Goal: Task Accomplishment & Management: Use online tool/utility

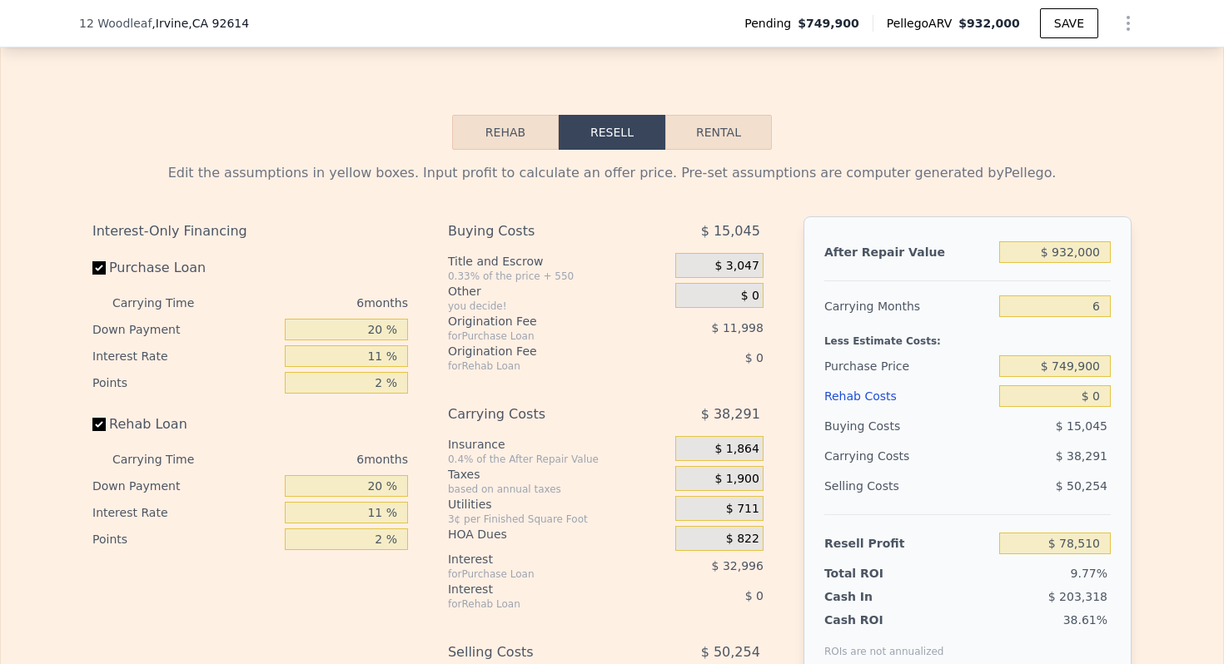
scroll to position [2477, 0]
click at [1087, 247] on input "$ 932,000" at bounding box center [1055, 253] width 112 height 22
type input "$ 91"
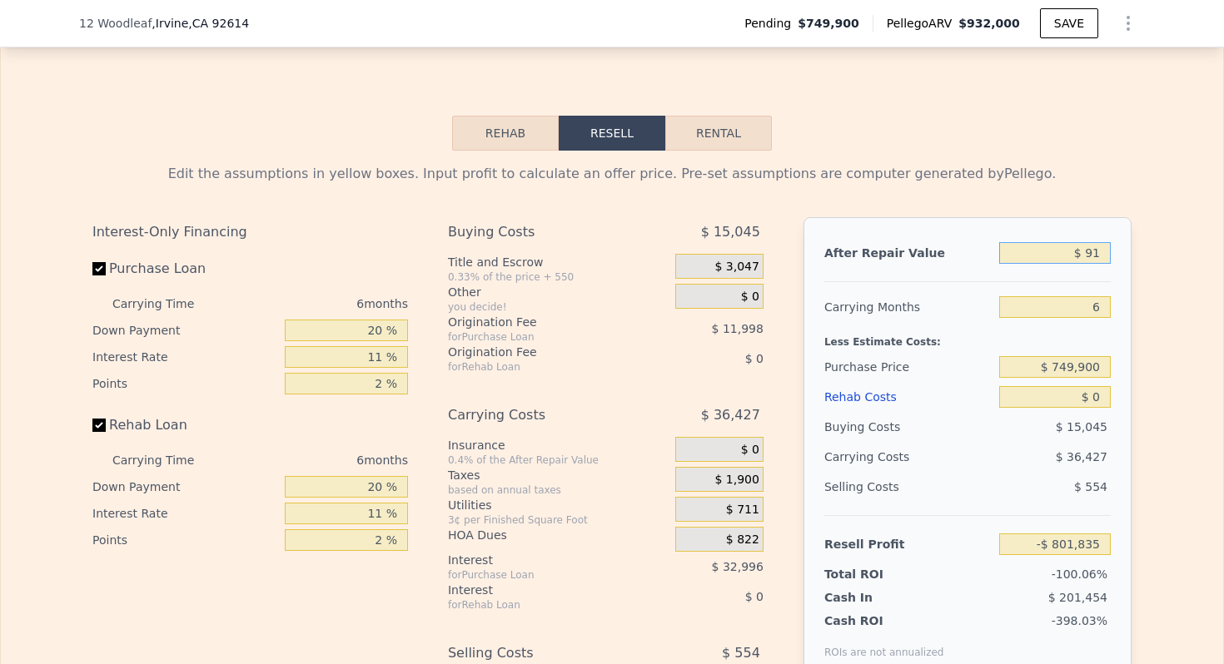
type input "-$ 801,835"
type input "$ 910"
type input "-$ 801,063"
type input "$ 9,100"
type input "-$ 793,326"
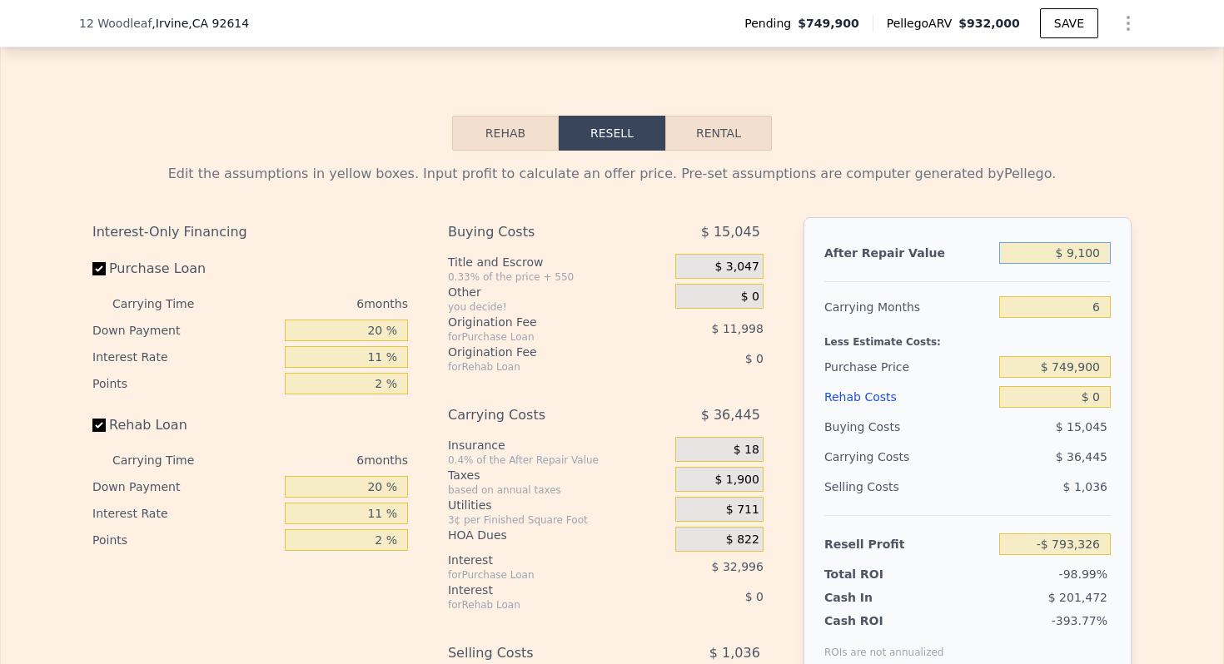
type input "$ 91,000"
type input "-$ 715,957"
type input "$ 910,000"
type input "$ 57,728"
type input "$ 910,000"
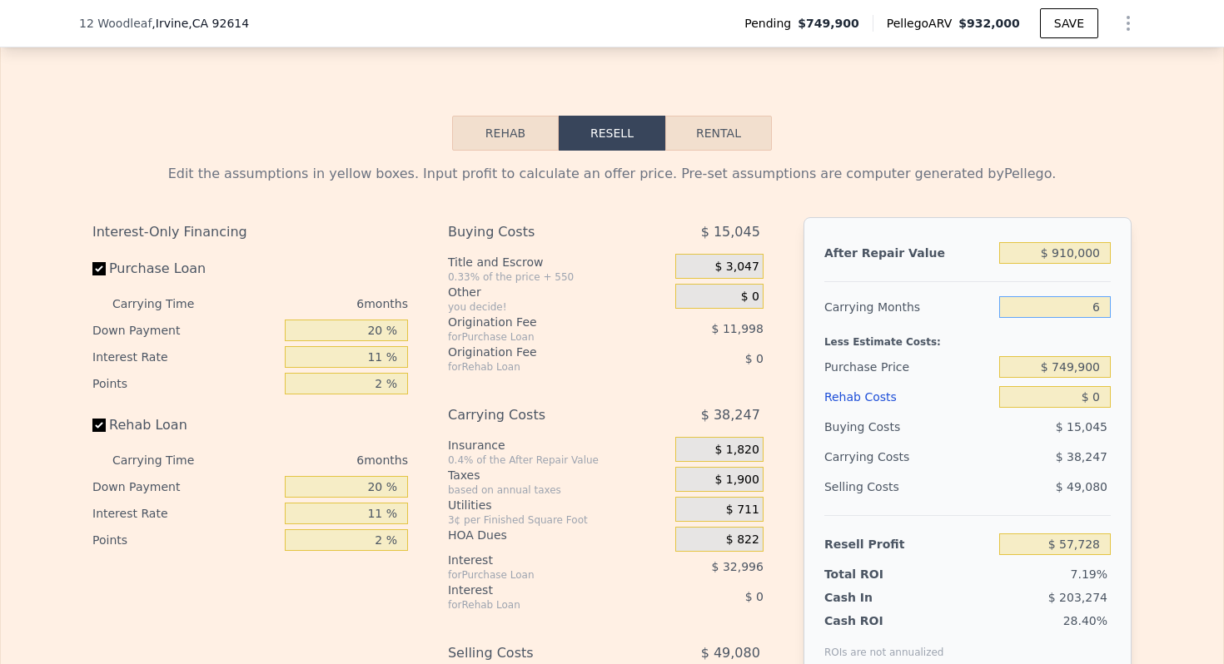
click at [1107, 309] on input "6" at bounding box center [1055, 307] width 112 height 22
type input "4"
type input "$ 70,478"
type input "4"
click at [1074, 355] on div "$ 749,900" at bounding box center [1055, 367] width 112 height 30
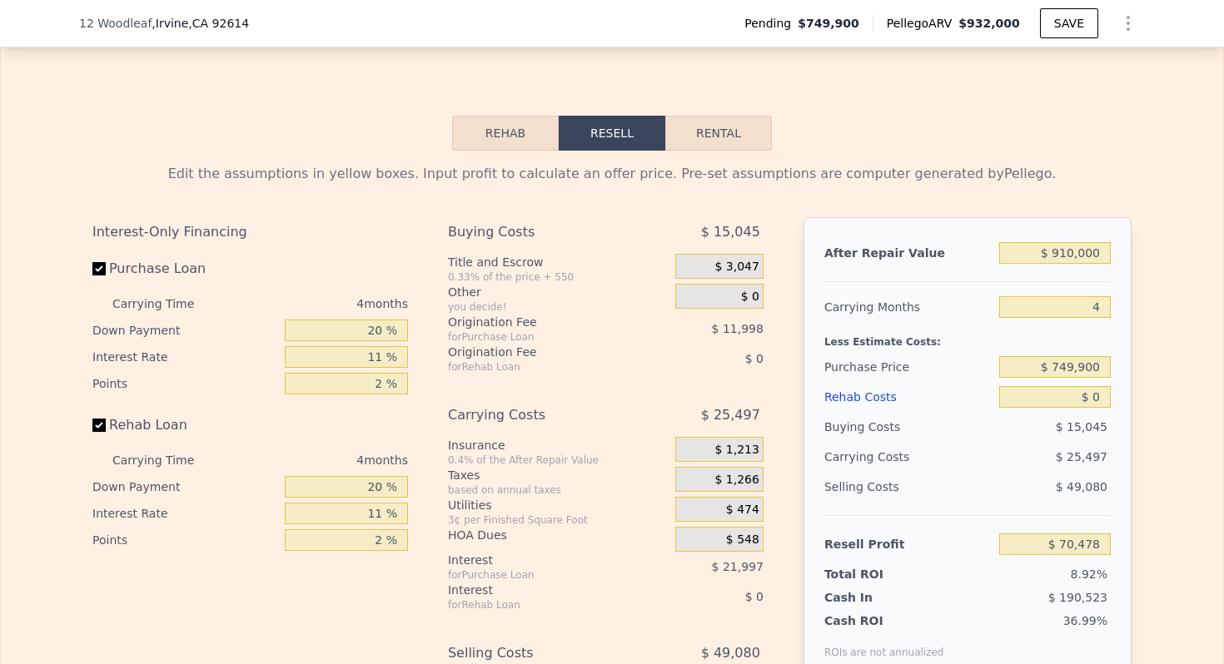
click at [1074, 355] on div "$ 749,900" at bounding box center [1055, 367] width 112 height 30
click at [1074, 370] on input "$ 749,900" at bounding box center [1055, 367] width 112 height 22
type input "$ 8"
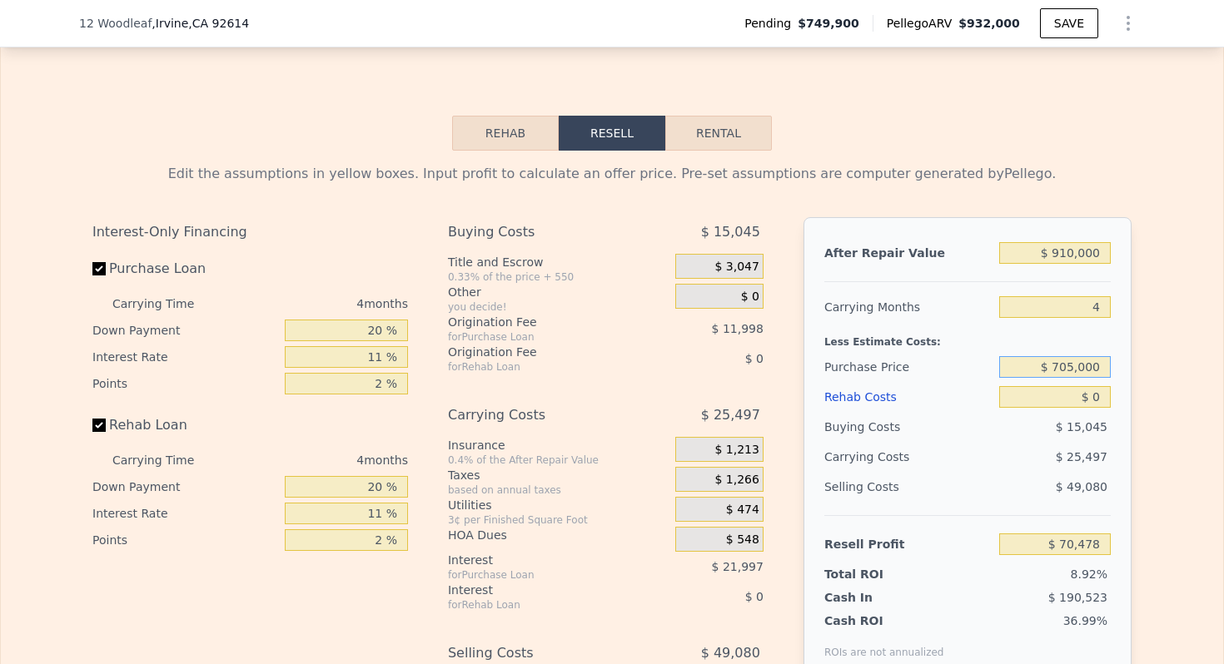
type input "$ 705,000"
type input "$ 117,561"
click at [1098, 398] on input "$ 0" at bounding box center [1055, 397] width 112 height 22
type input "$ 070"
type input "$ 117,486"
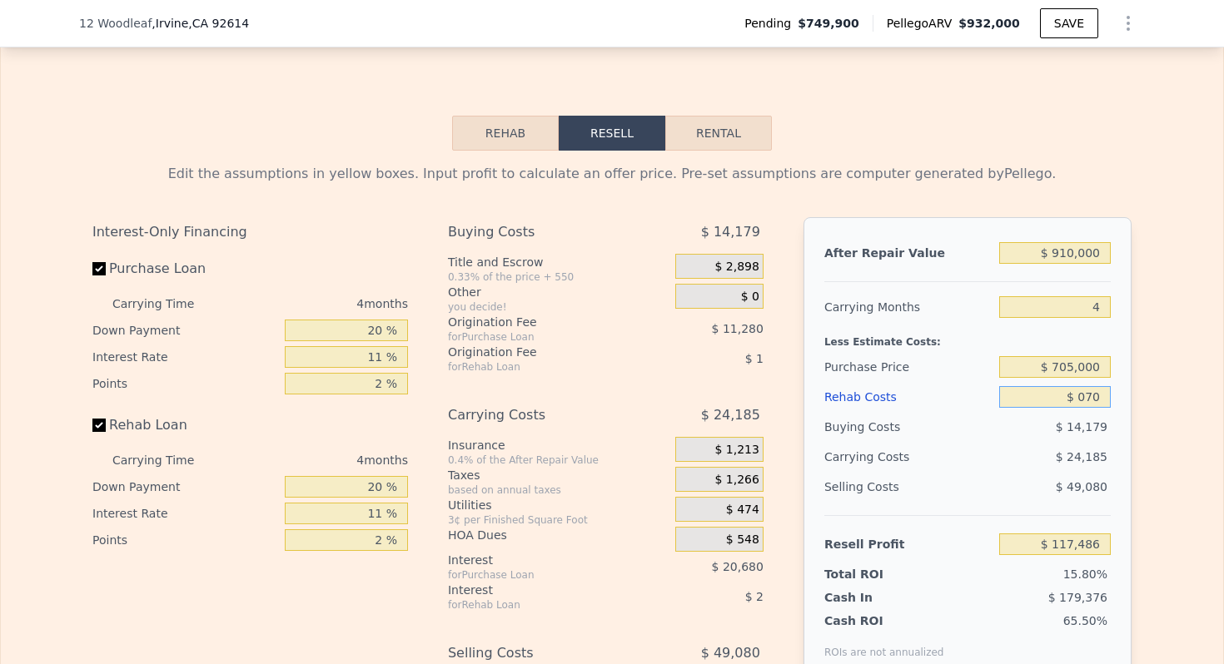
type input "$ 0700"
type input "$ 116,830"
type input "$ 07,000"
type input "$ 110,245"
type input "$ 070,000"
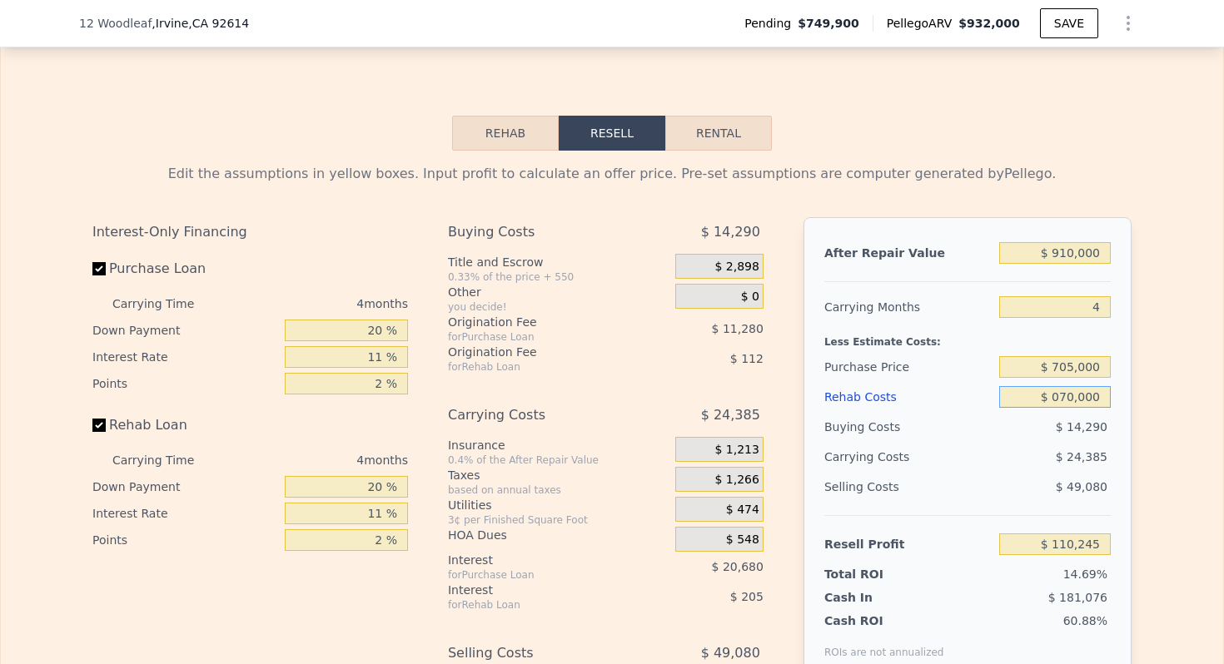
type input "$ 44,389"
type input "$ 07,000"
type input "$ 110,245"
type input "$ 0700"
type input "$ 116,830"
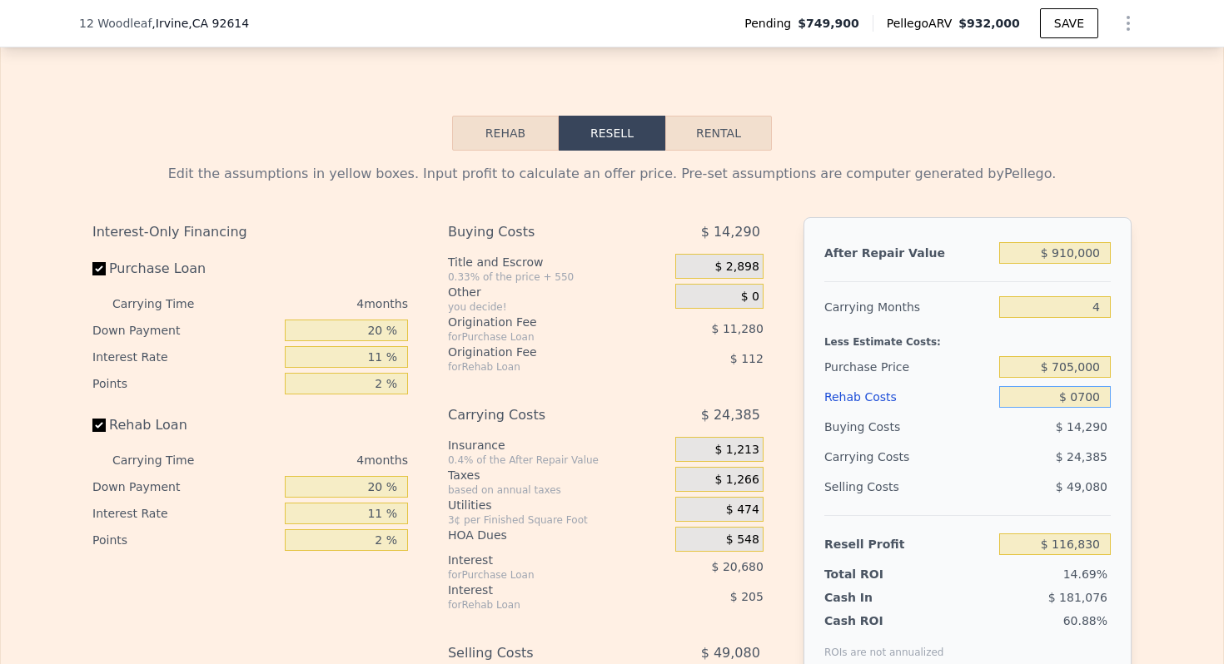
type input "$ 070"
type input "$ 117,486"
type input "$ 07"
type input "$ 117,554"
type input "$ 0"
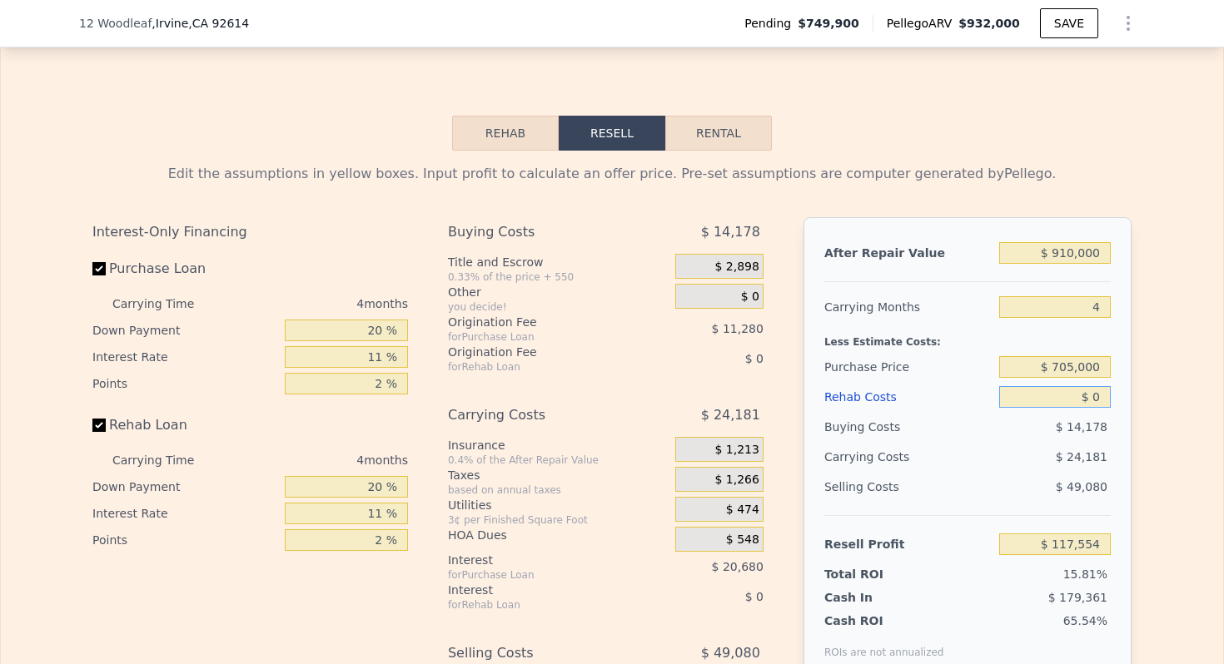
type input "$ 117,561"
type input "$ 70"
type input "$ 117,486"
type input "$ 700"
type input "$ 116,830"
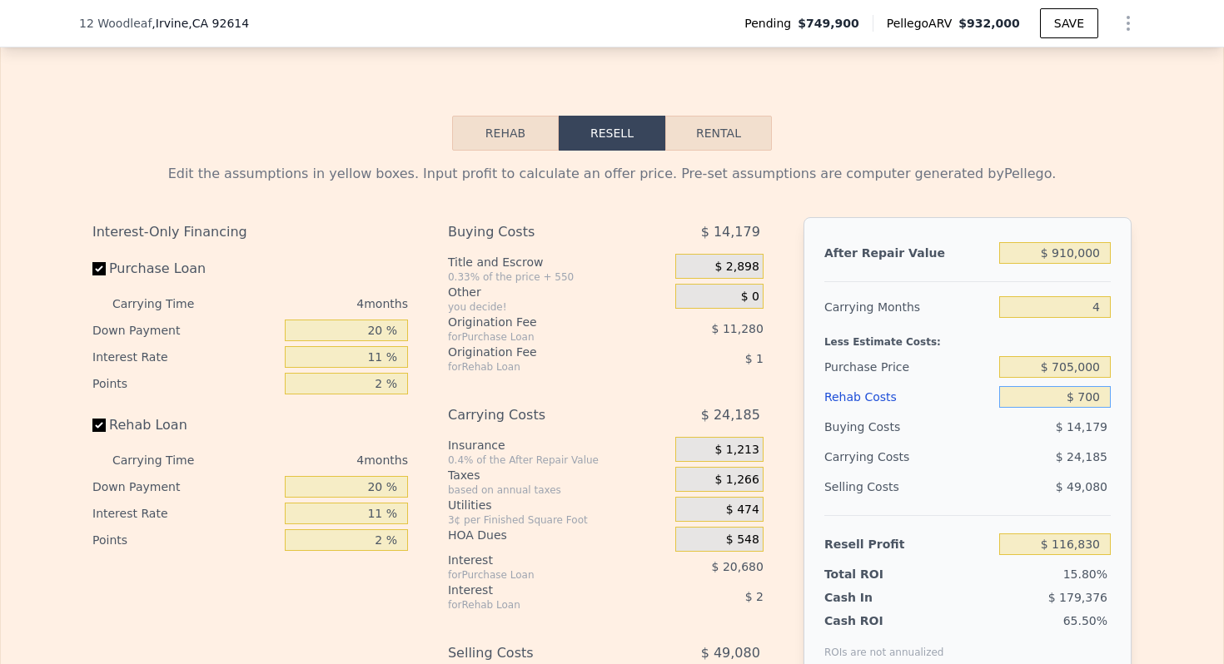
type input "$ 7,000"
type input "$ 110,245"
type input "$ 70,000"
type input "$ 44,389"
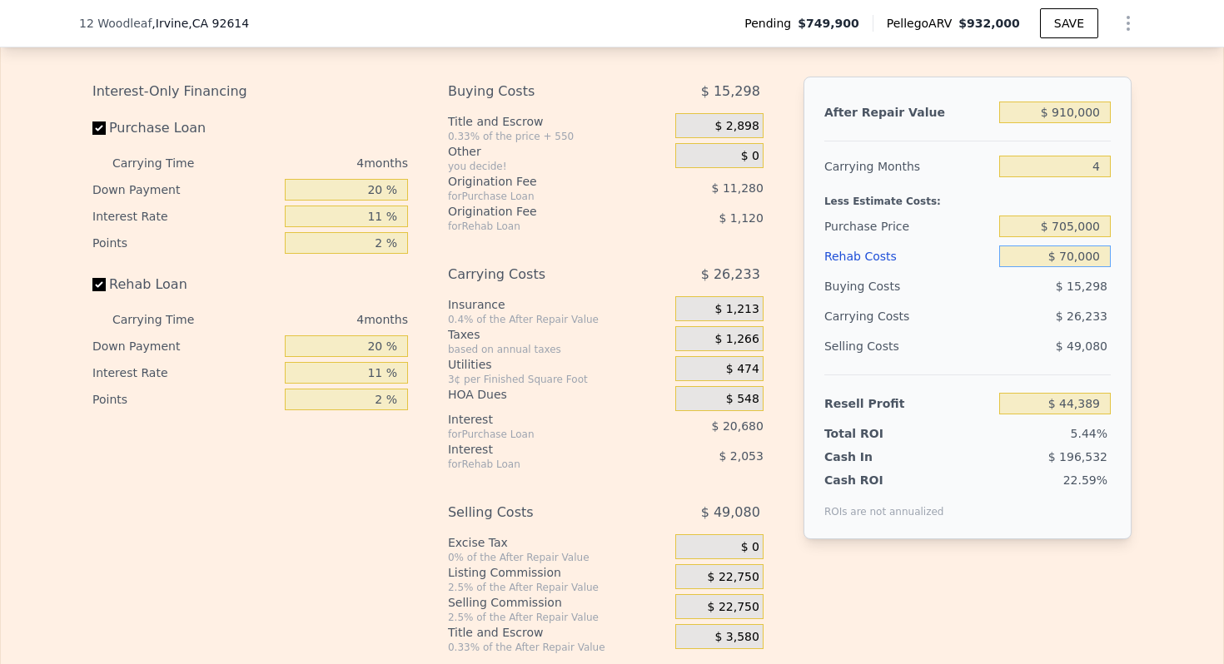
scroll to position [2619, 0]
type input "$ 70,000"
click at [738, 583] on span "$ 22,750" at bounding box center [734, 576] width 52 height 15
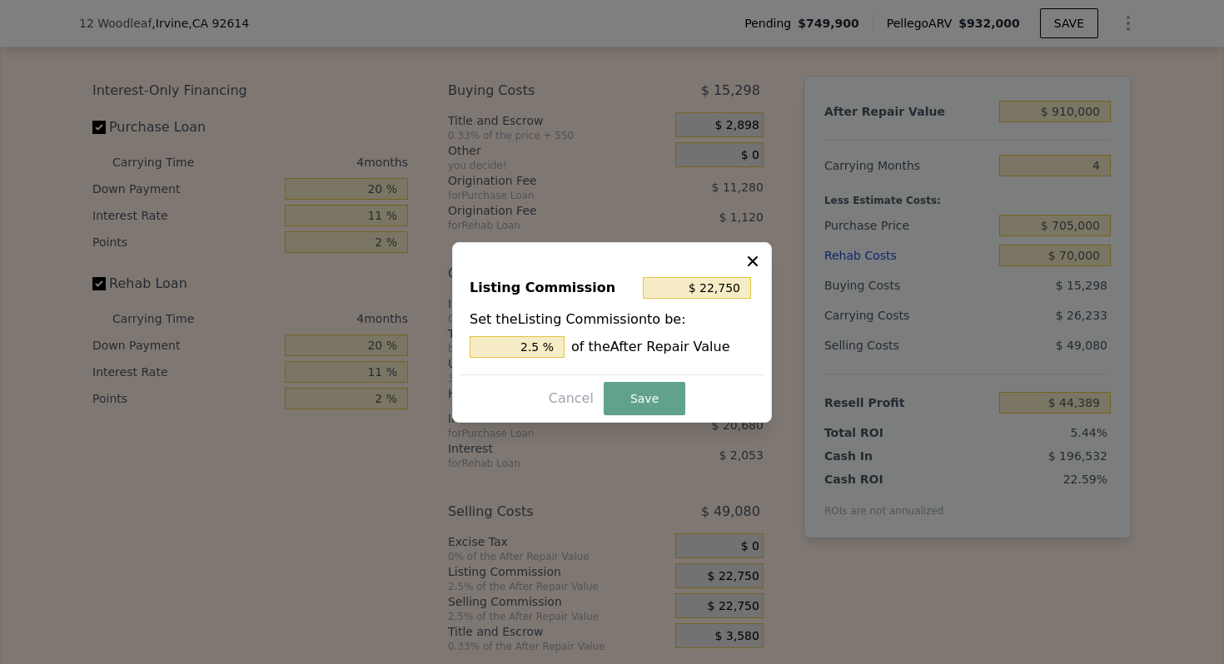
click at [535, 357] on div "Listing Commission $ 22,750 Set the Listing Commission to be: 2.5 % of the Afte…" at bounding box center [612, 319] width 305 height 112
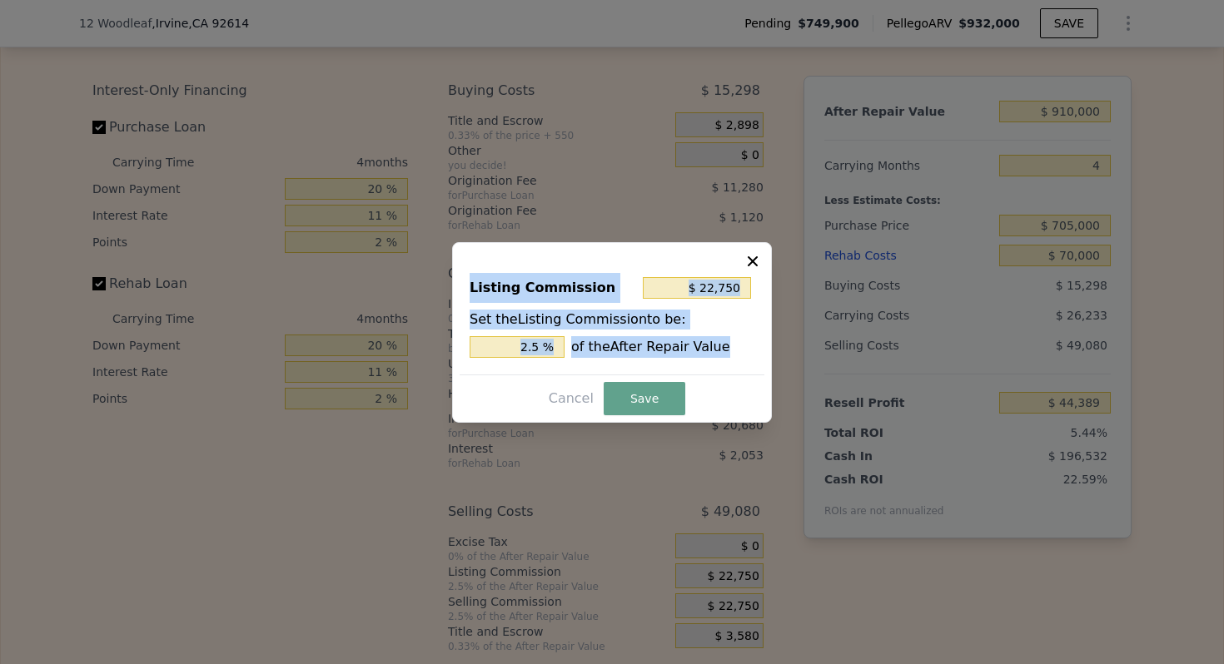
click at [535, 357] on div "Listing Commission $ 22,750 Set the Listing Commission to be: 2.5 % of the Afte…" at bounding box center [612, 319] width 305 height 112
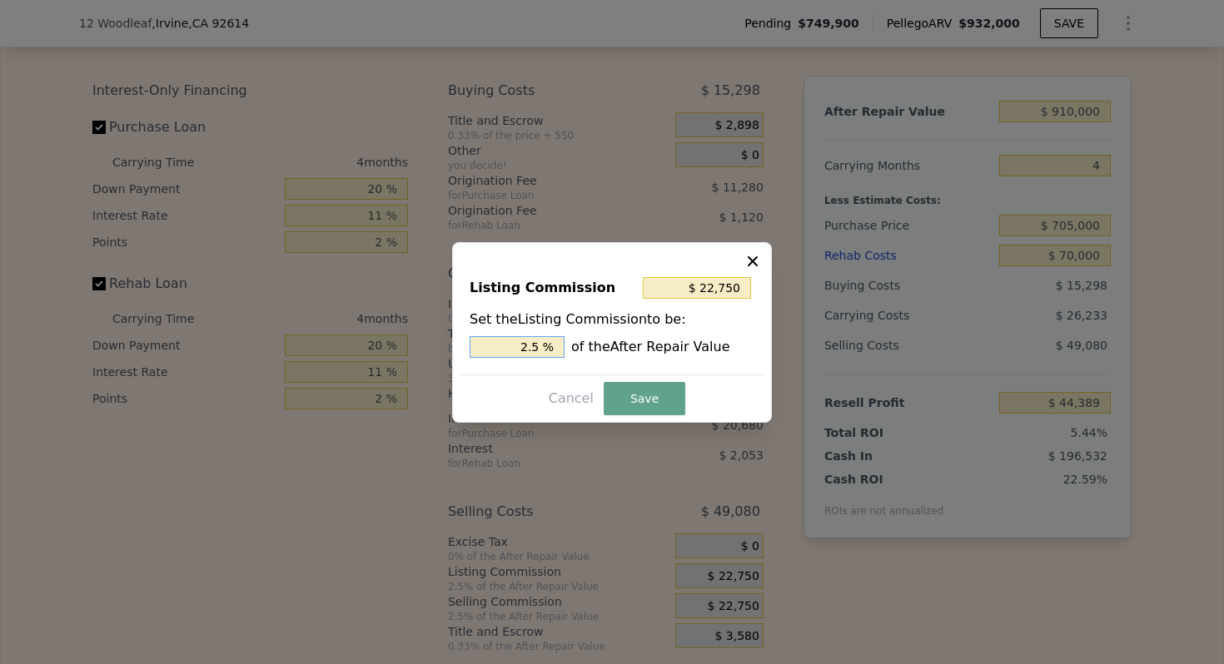
click at [532, 350] on input "2.5 %" at bounding box center [517, 347] width 95 height 22
type input "$ 0"
type input "0 %"
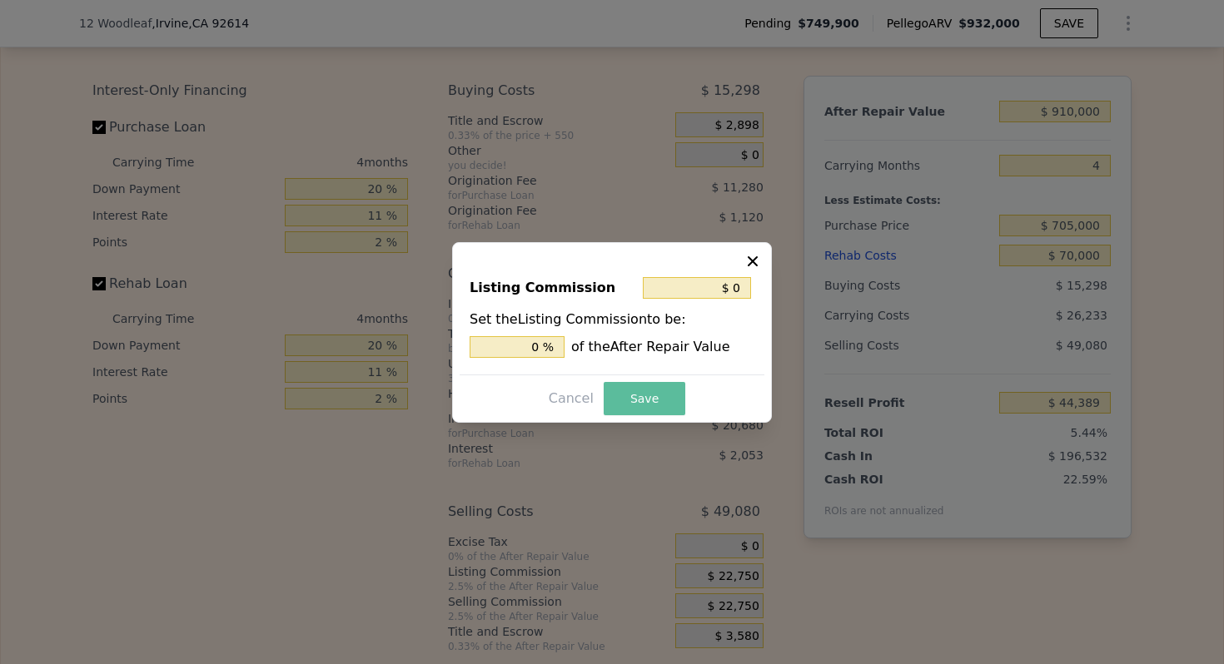
click at [620, 405] on button "Save" at bounding box center [645, 398] width 82 height 33
type input "$ 67,139"
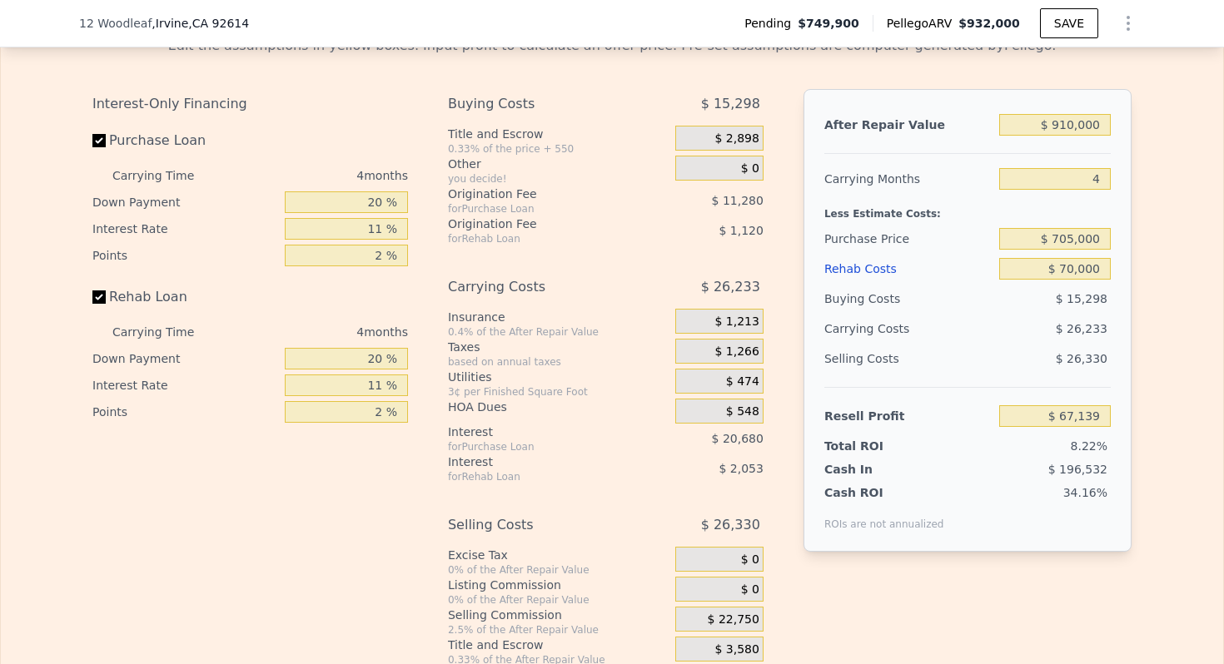
scroll to position [2562, 0]
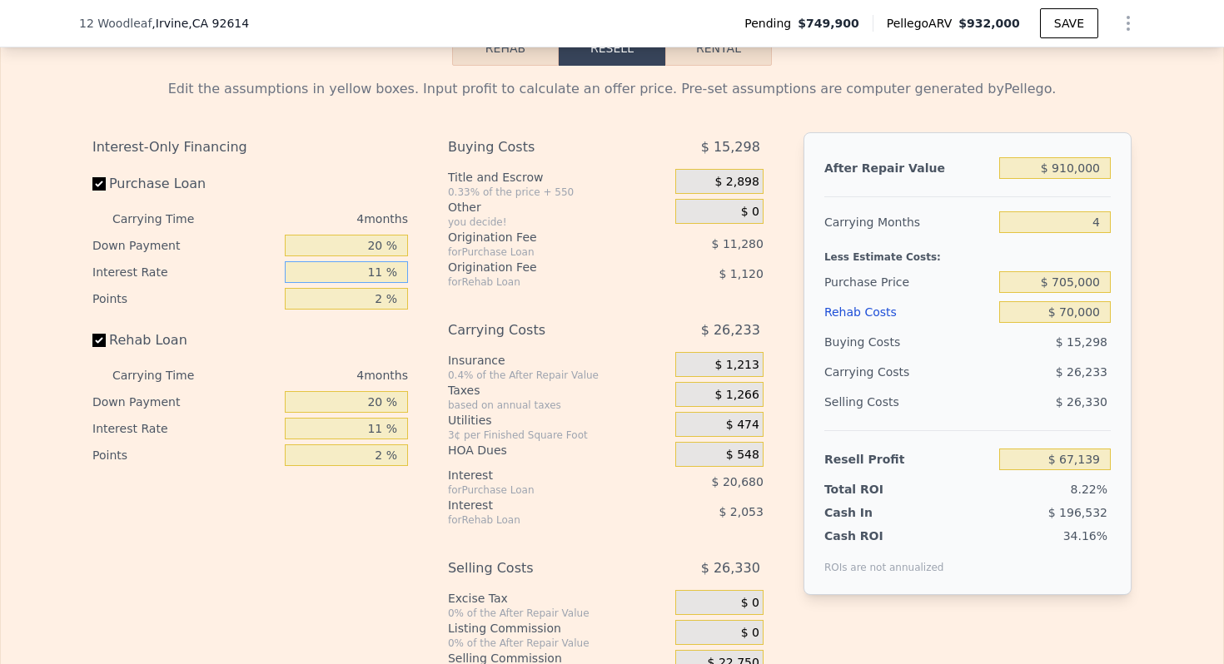
click at [383, 277] on input "11 %" at bounding box center [346, 272] width 123 height 22
type input "110 %"
type input "-$ 118,981"
type input "11 %"
type input "$ 67,139"
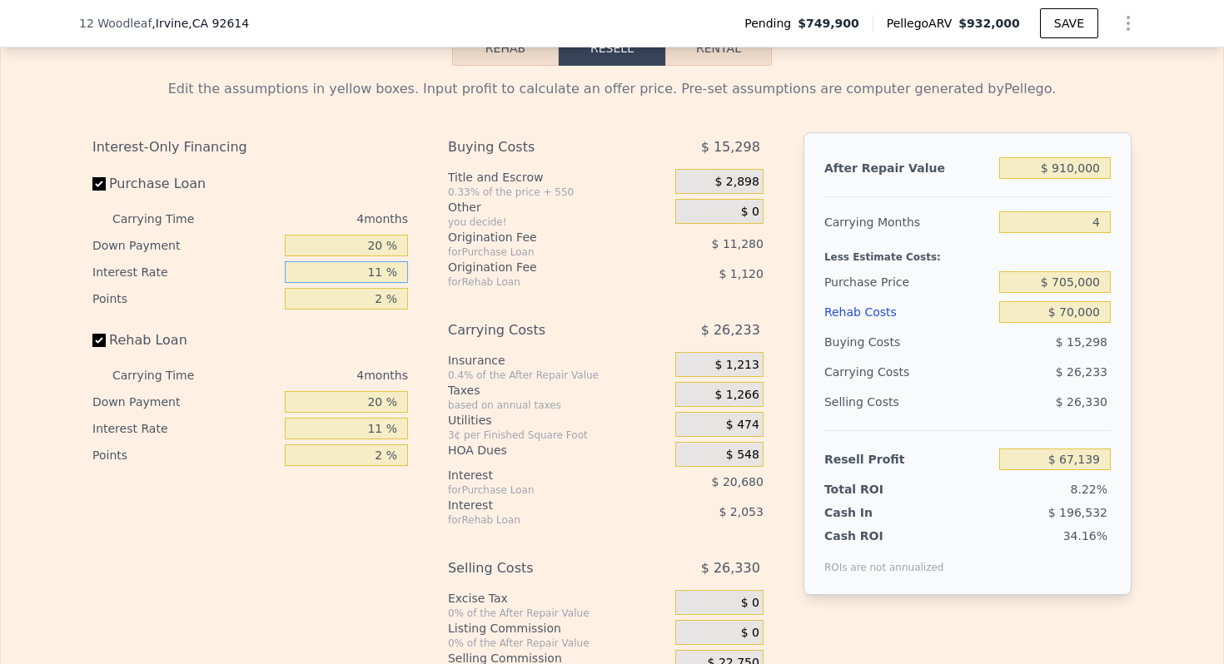
type input "1 %"
type input "$ 85,939"
type input "10 %"
type input "$ 69,019"
type input "10 %"
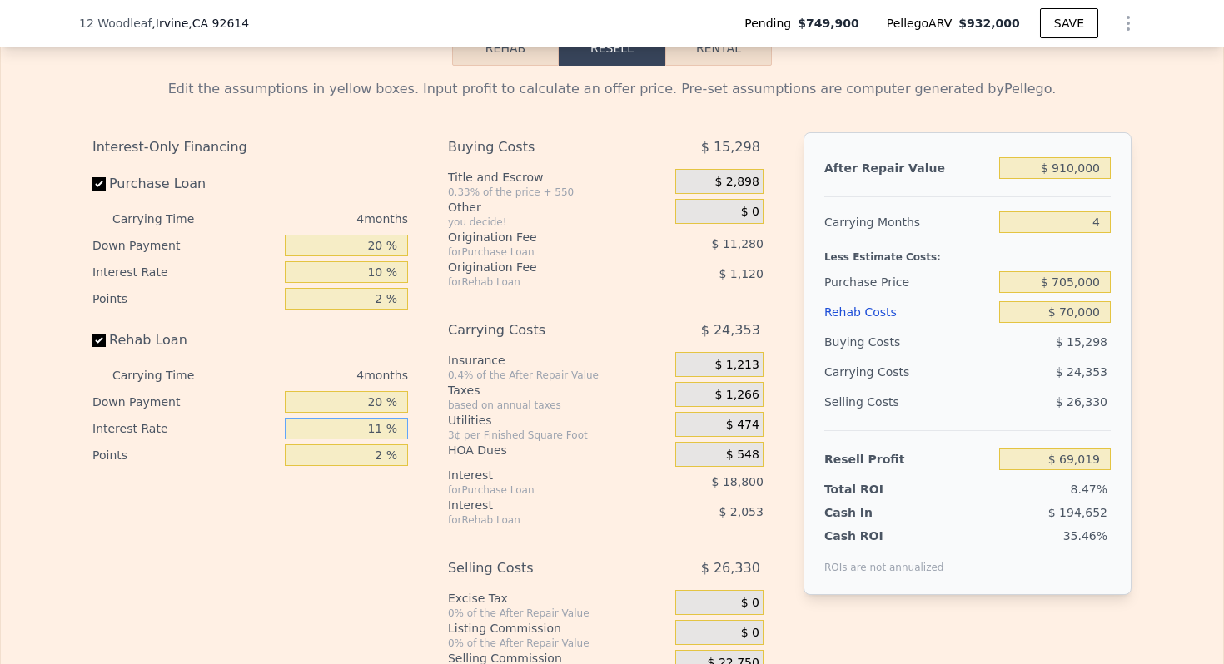
click at [386, 423] on input "11 %" at bounding box center [346, 429] width 123 height 22
type input "1 %"
type input "$ 70,883"
type input "10 %"
type input "$ 69,203"
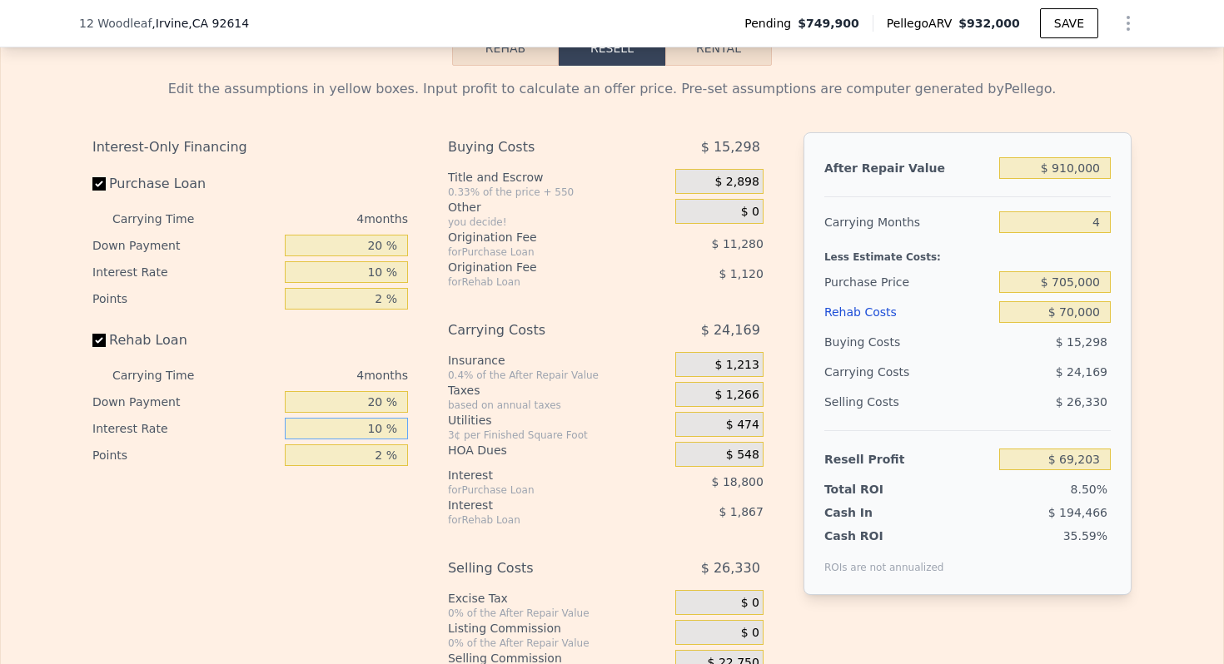
type input "10 %"
click at [387, 456] on input "2 %" at bounding box center [346, 456] width 123 height 22
type input "21 %"
type input "$ 58,563"
type input "2 %"
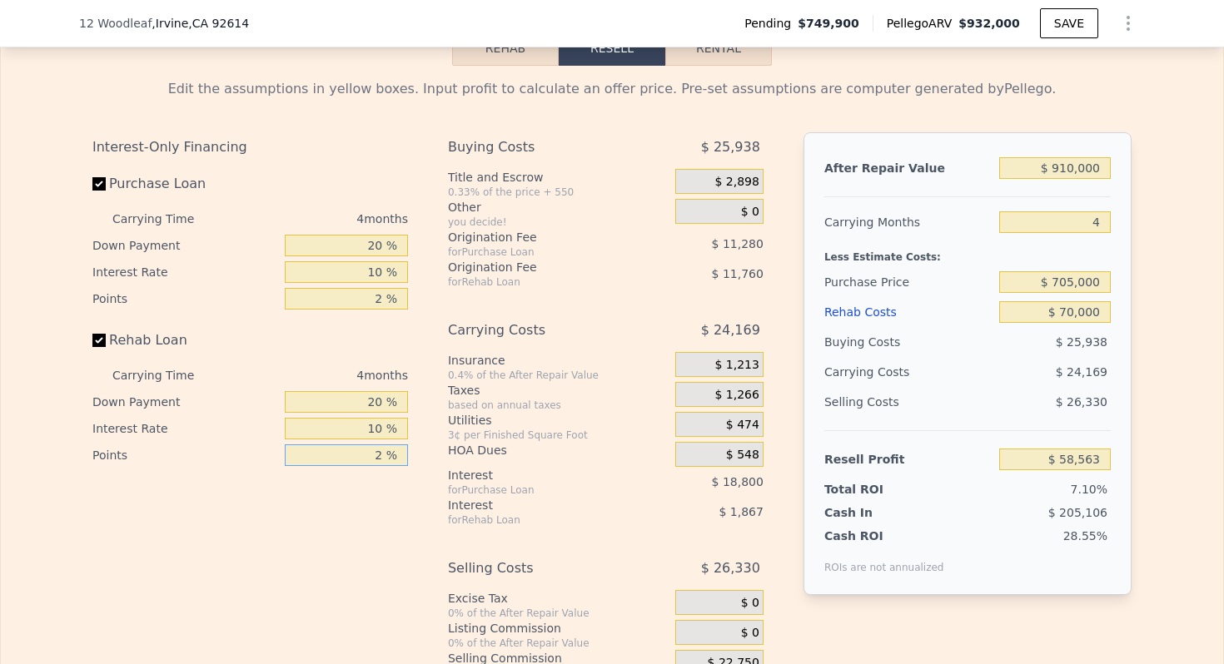
type input "$ 69,203"
type input "1 %"
type input "$ 69,763"
type input "1 %"
click at [385, 306] on input "2 %" at bounding box center [346, 299] width 123 height 22
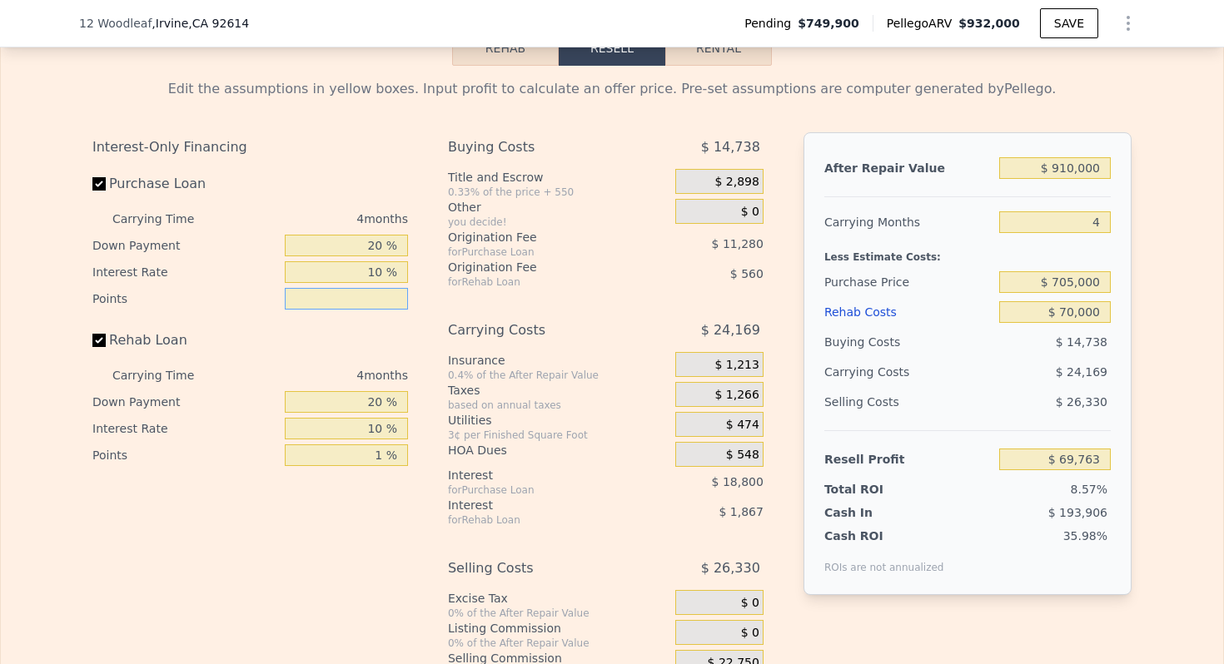
type input "1 %"
type input "$ 75,403"
type input "1 %"
click at [777, 294] on div "Interest-Only Financing Purchase Loan Carrying Time 4 months Down Payment 20 % …" at bounding box center [611, 421] width 1039 height 578
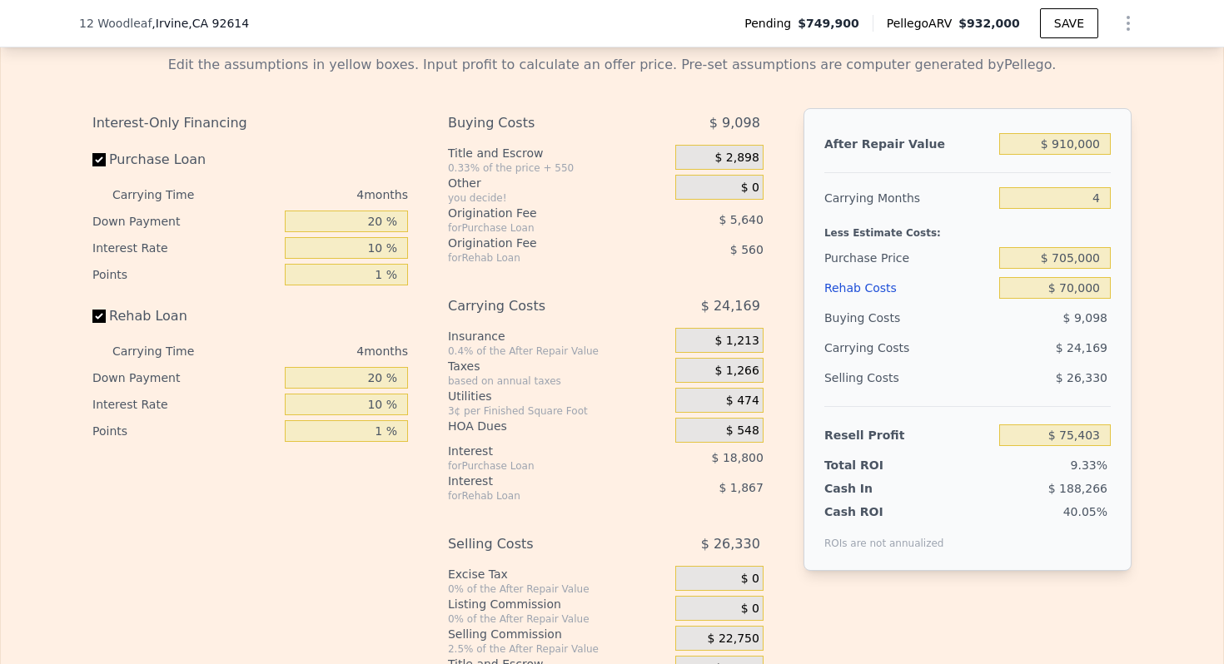
scroll to position [2590, 0]
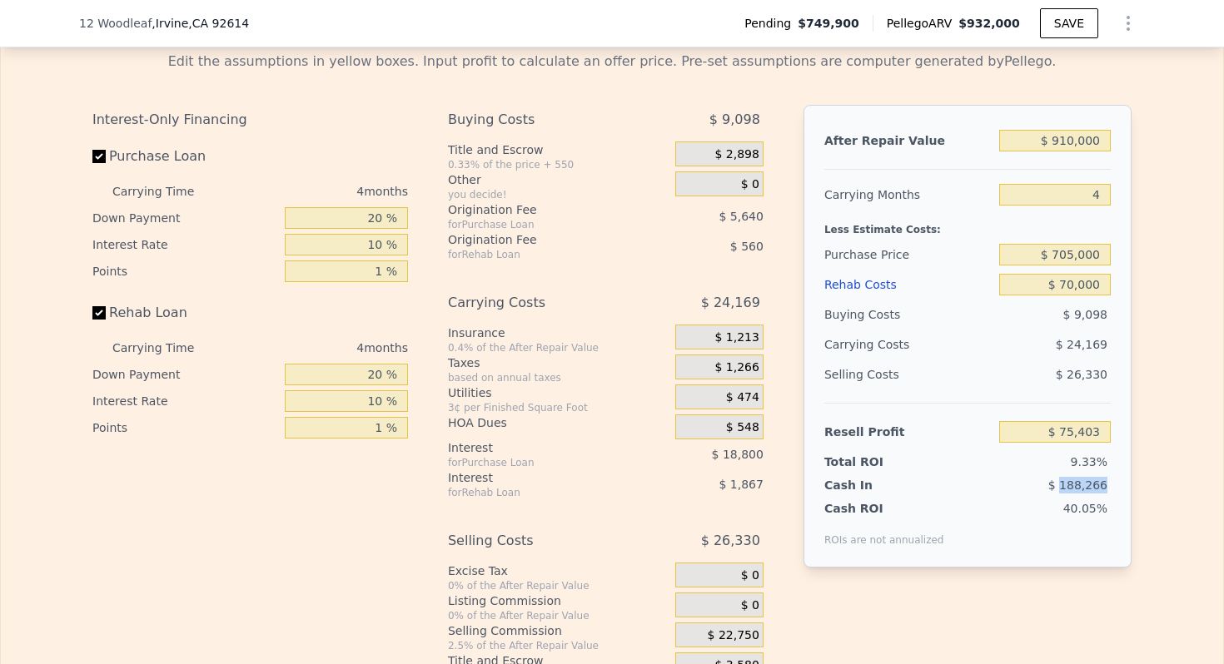
drag, startPoint x: 1066, startPoint y: 478, endPoint x: 1117, endPoint y: 485, distance: 52.2
click at [1120, 485] on div "After Repair Value $ 910,000 Carrying Months 4 Less Estimate Costs: Purchase Pr…" at bounding box center [967, 336] width 328 height 463
click at [1129, 321] on div "After Repair Value $ 910,000 Carrying Months 4 Less Estimate Costs: Purchase Pr…" at bounding box center [967, 336] width 328 height 463
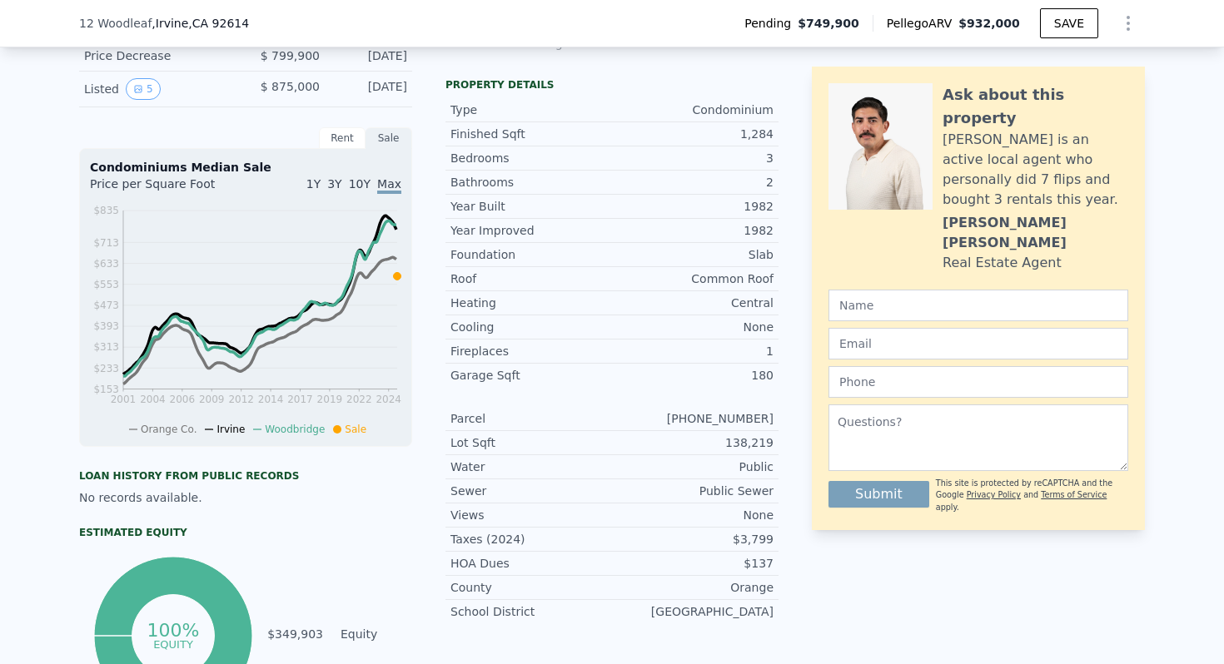
scroll to position [0, 0]
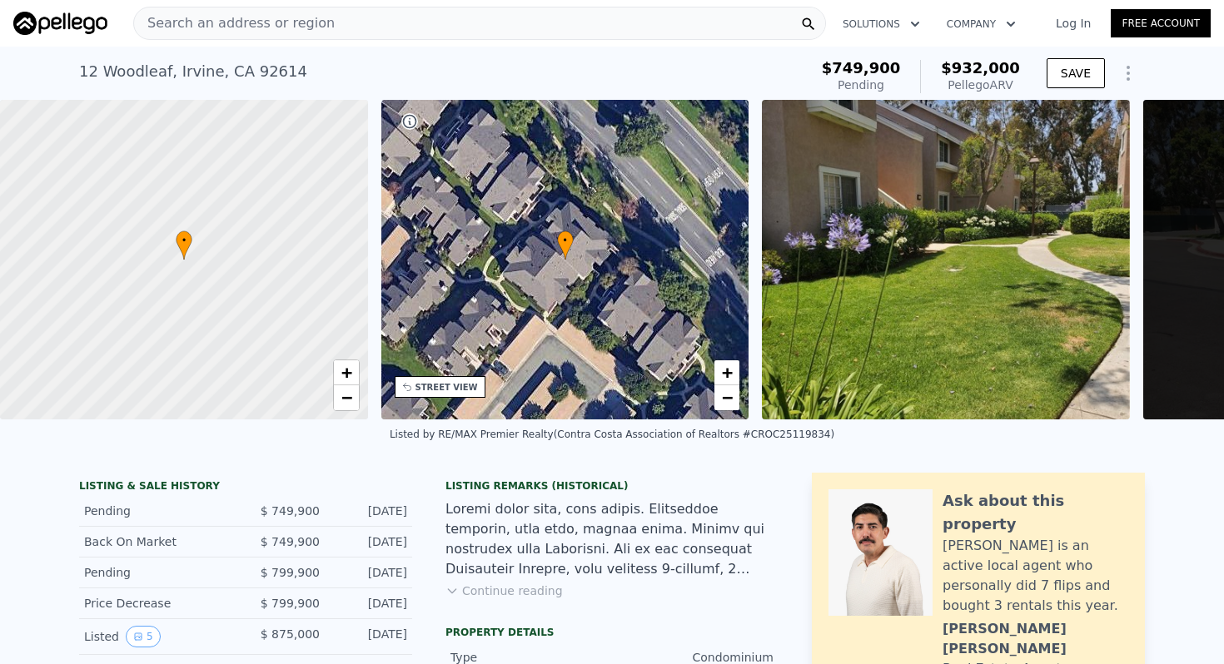
click at [644, 38] on div "Search an address or region" at bounding box center [479, 23] width 693 height 33
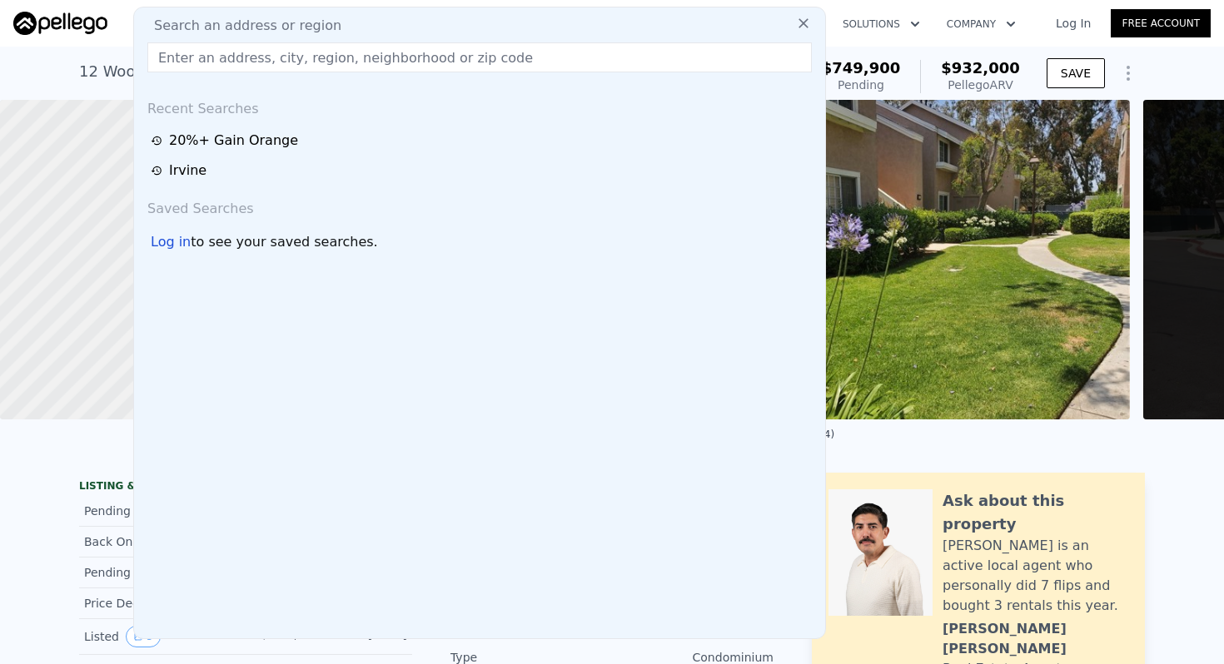
click at [646, 18] on div "Search an address or region" at bounding box center [480, 26] width 678 height 20
click at [592, 62] on input "text" at bounding box center [479, 57] width 664 height 30
type input "26381 amapola"
click at [469, 37] on div "Search an address or region 26381 amapola @keyframes spin { from { transform: r…" at bounding box center [479, 323] width 693 height 633
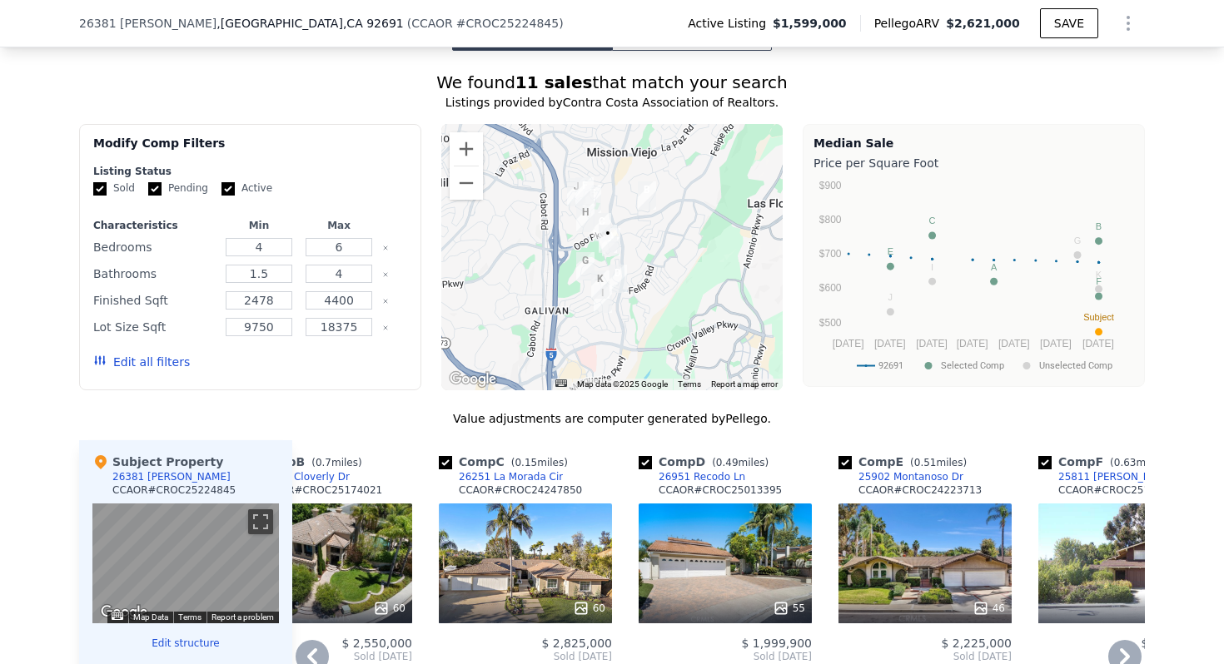
scroll to position [1280, 0]
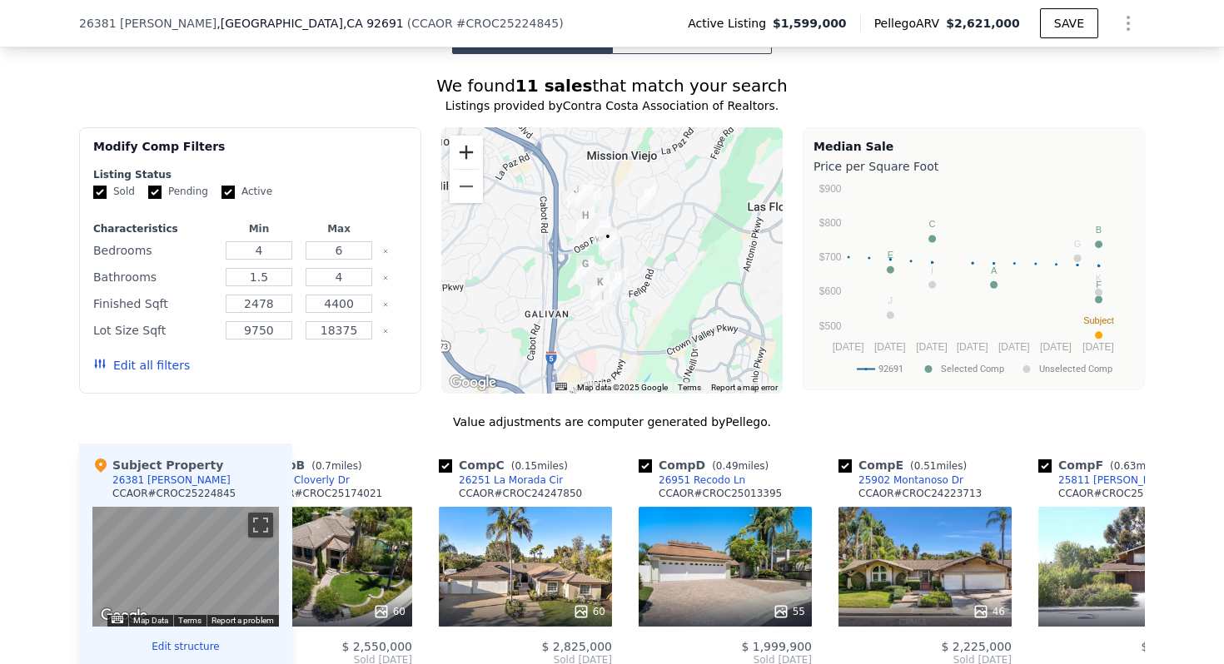
click at [460, 144] on button "Zoom in" at bounding box center [466, 152] width 33 height 33
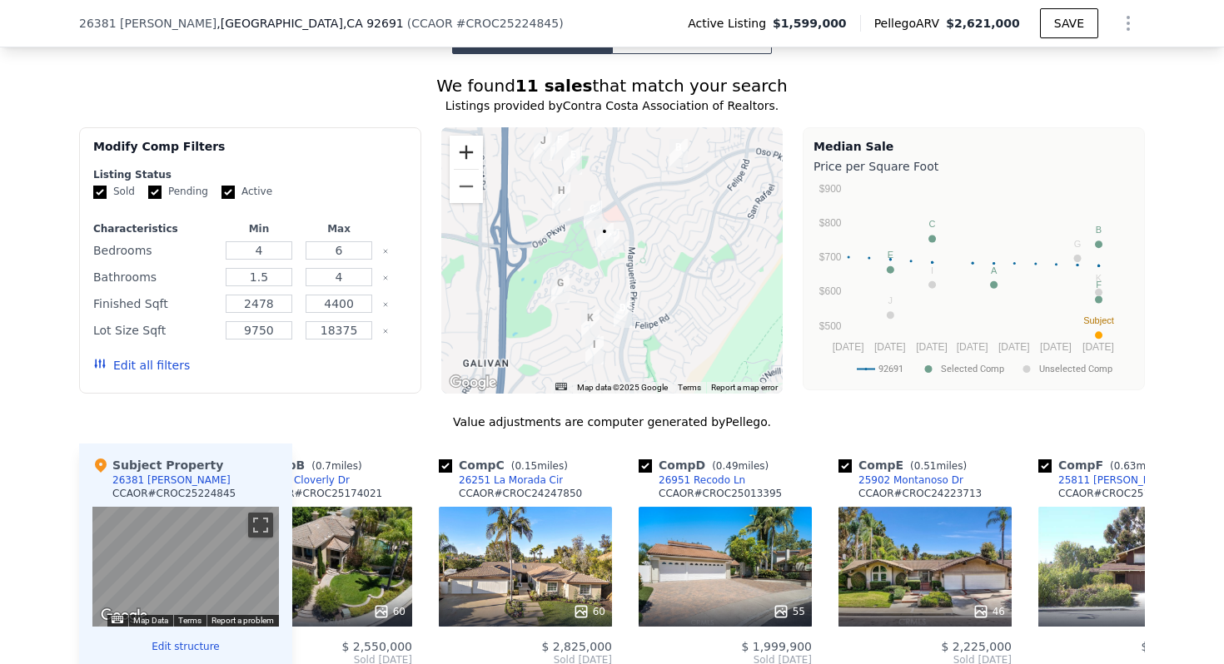
click at [460, 144] on button "Zoom in" at bounding box center [466, 152] width 33 height 33
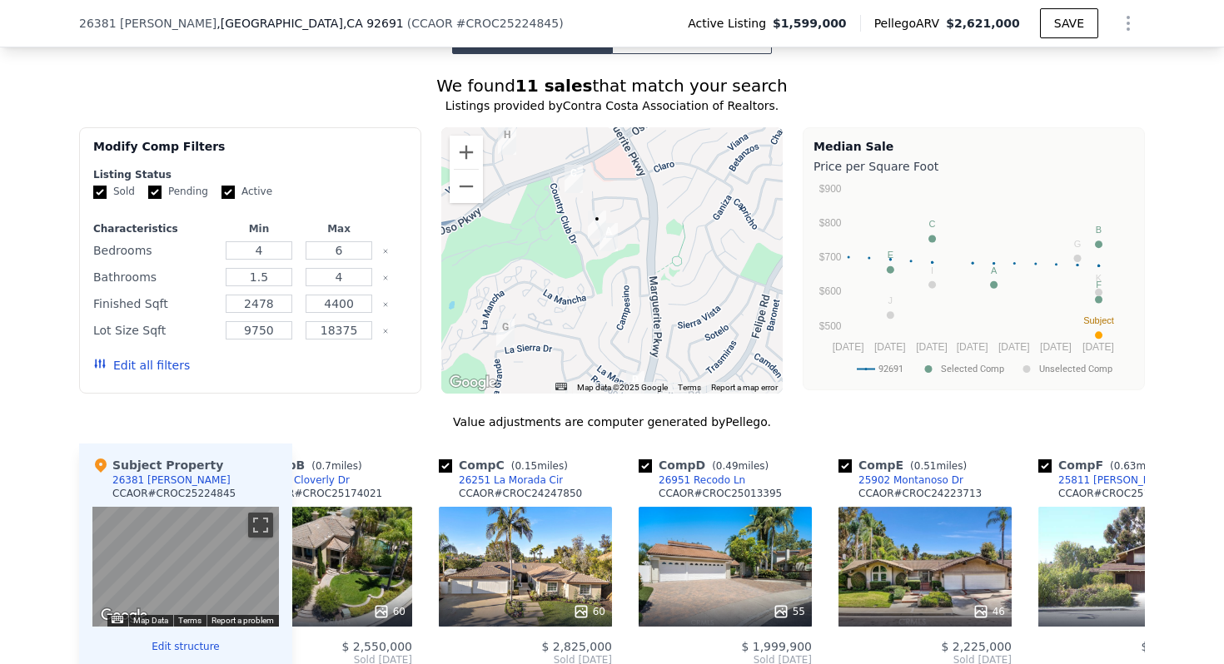
click at [572, 168] on img "26251 La Morada Cir" at bounding box center [573, 179] width 18 height 28
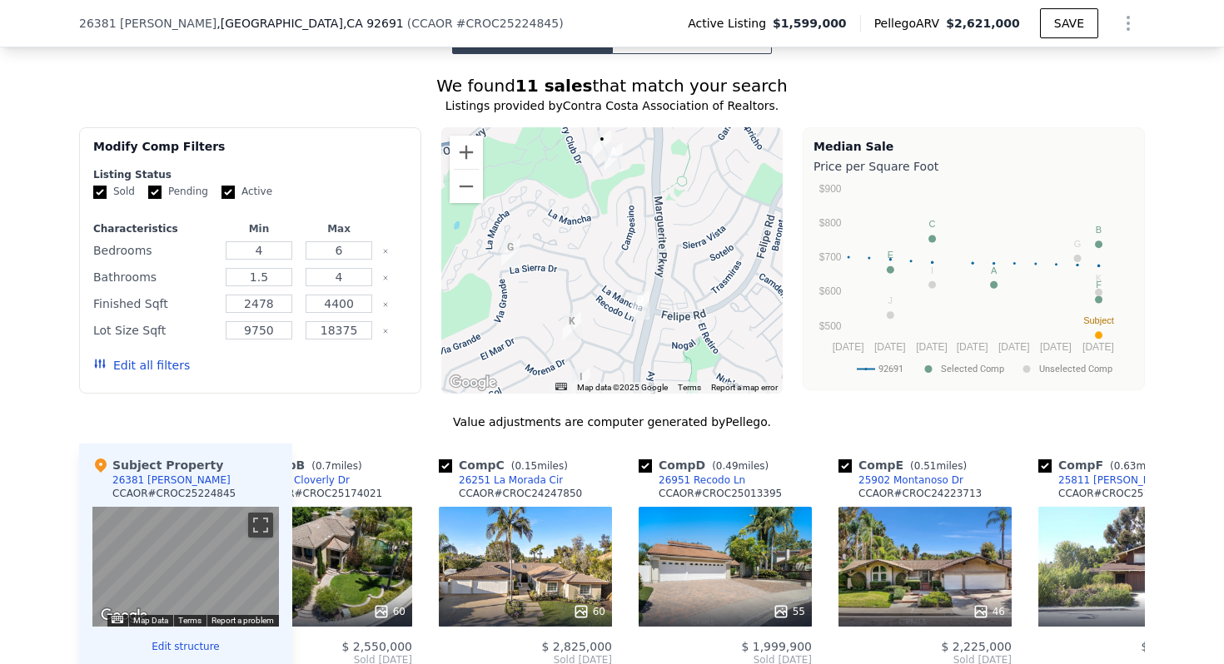
drag, startPoint x: 665, startPoint y: 345, endPoint x: 672, endPoint y: 251, distance: 93.5
click at [672, 251] on div at bounding box center [612, 260] width 342 height 266
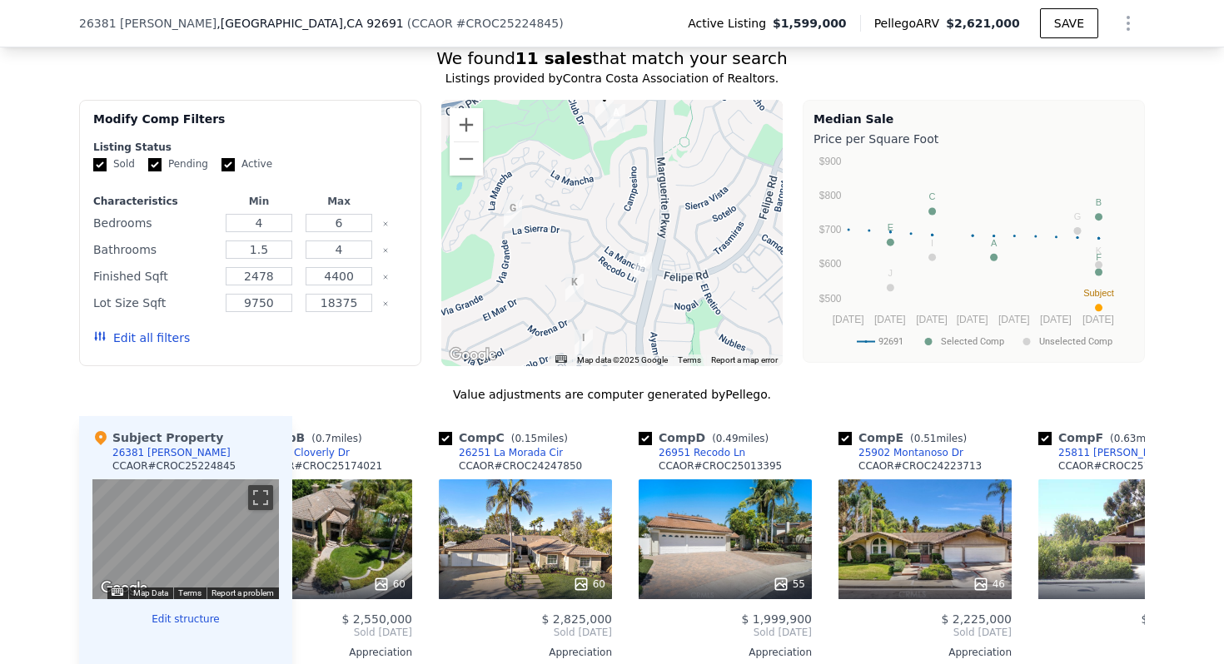
scroll to position [1261, 0]
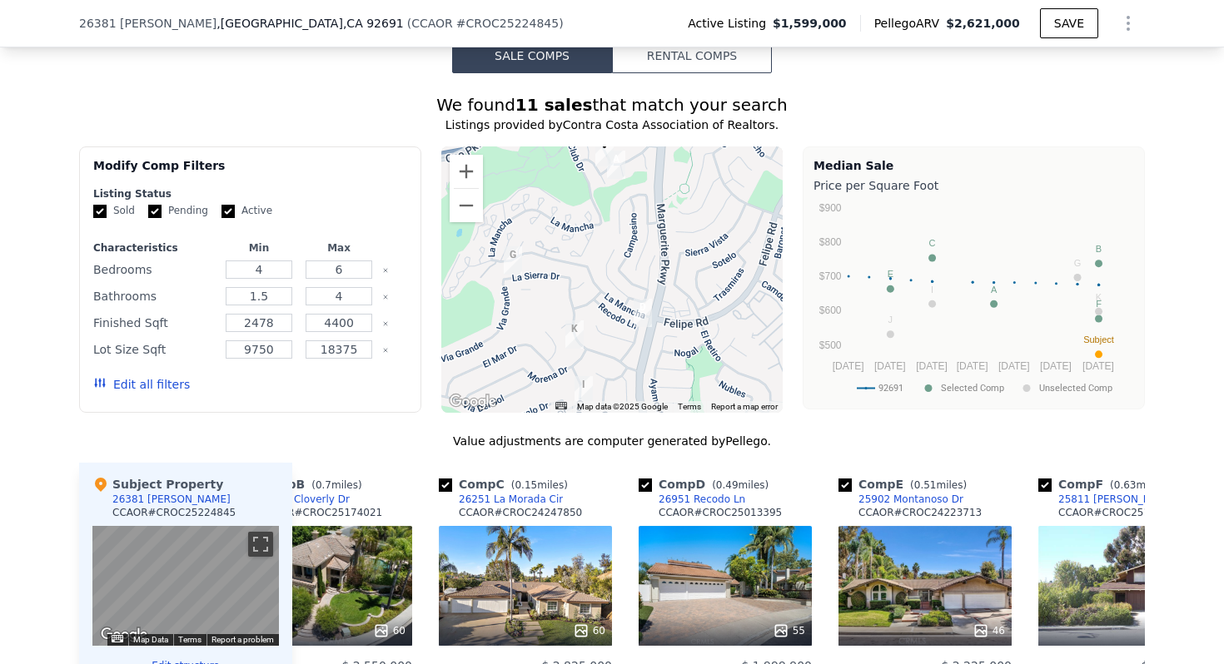
click at [229, 207] on input "Active" at bounding box center [227, 211] width 13 height 13
checkbox input "false"
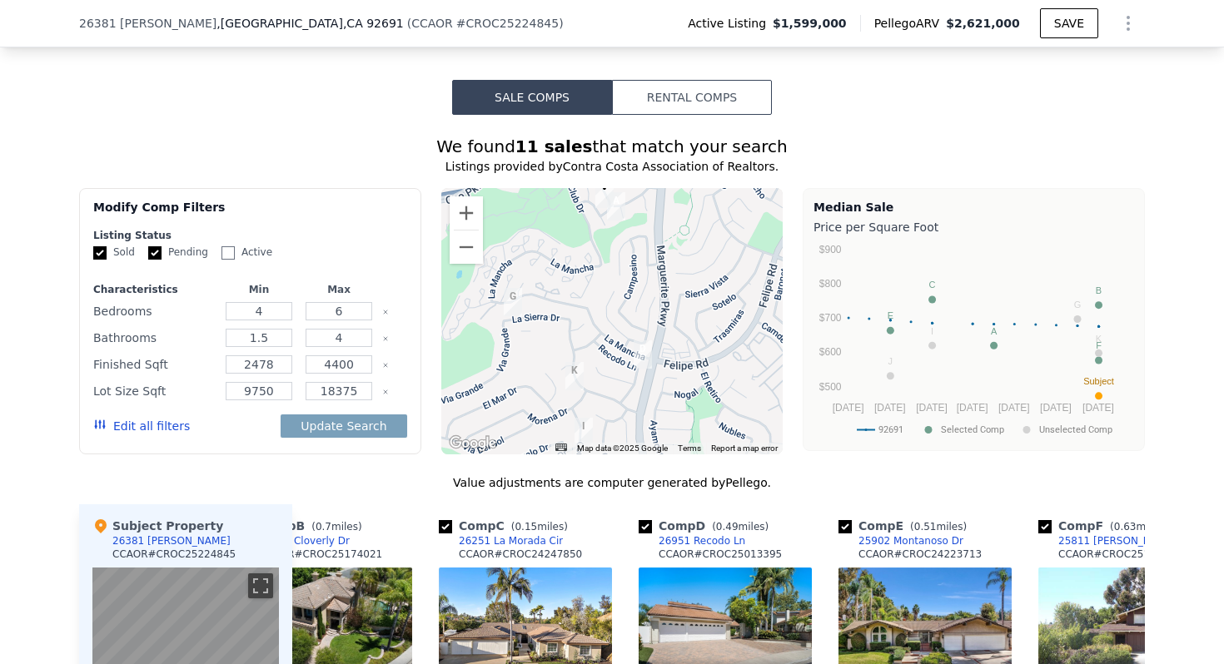
scroll to position [1214, 0]
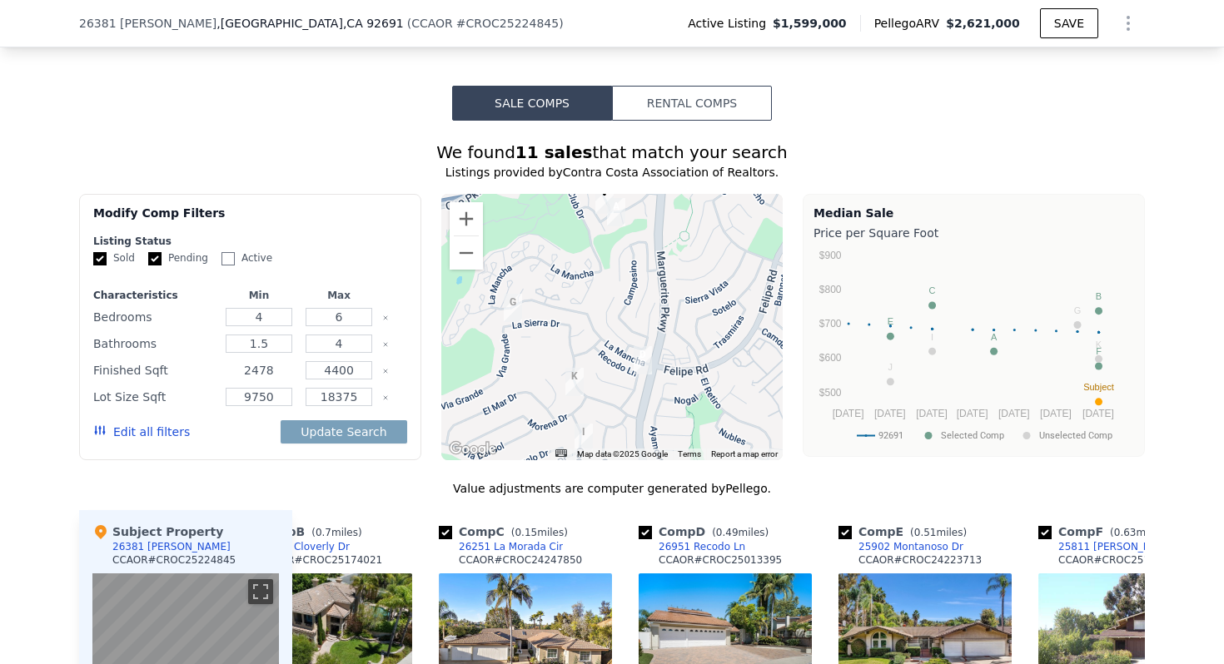
click at [258, 363] on input "2478" at bounding box center [259, 370] width 66 height 18
type input "300"
click at [344, 375] on input "4400" at bounding box center [339, 370] width 66 height 18
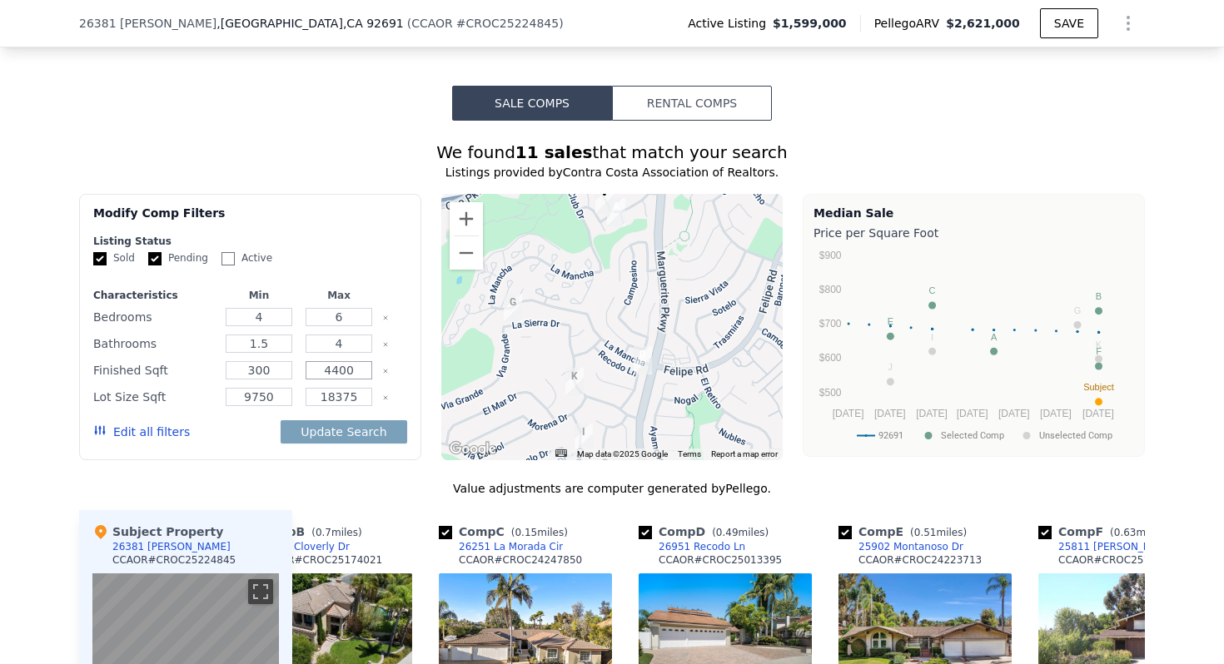
click at [344, 375] on input "4400" at bounding box center [339, 370] width 66 height 18
type input "360"
click at [355, 430] on button "Update Search" at bounding box center [344, 431] width 126 height 23
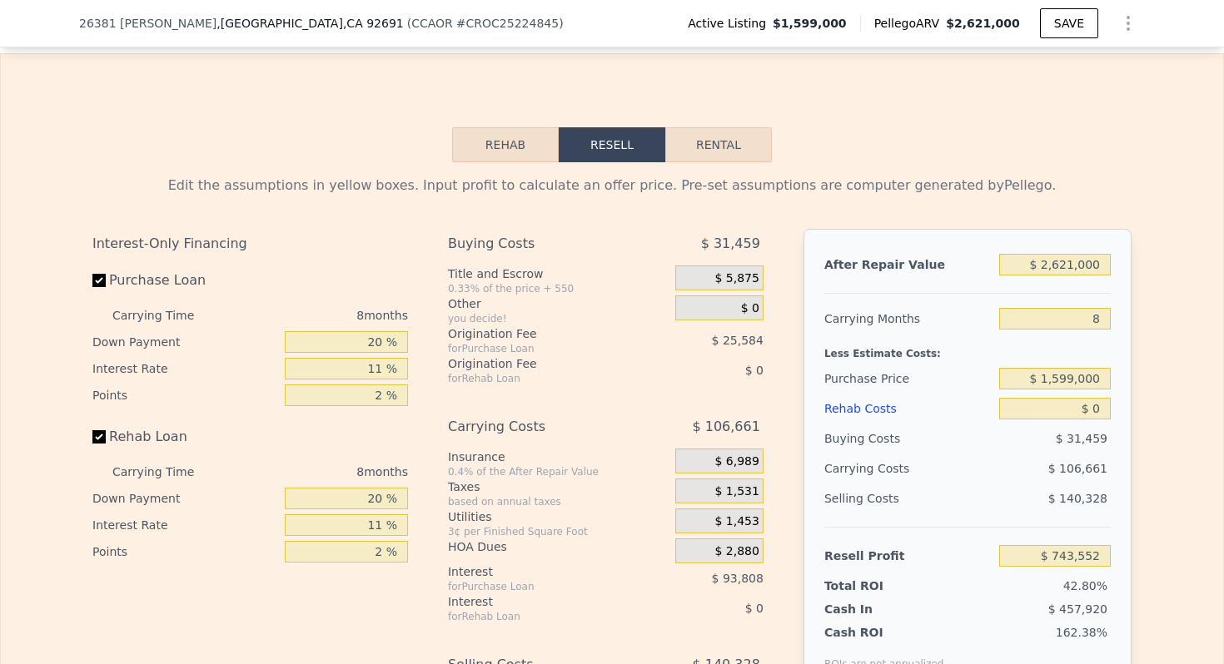
scroll to position [2360, 0]
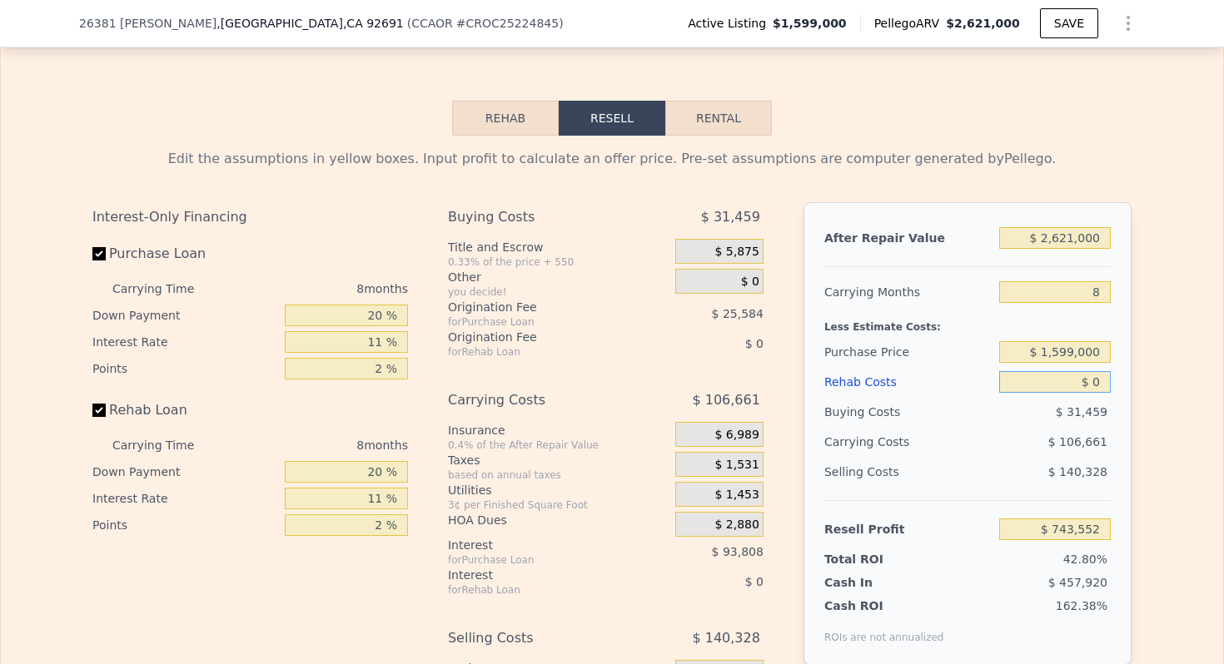
click at [1088, 390] on input "$ 0" at bounding box center [1055, 382] width 112 height 22
click at [1099, 390] on input "$ 0" at bounding box center [1055, 382] width 112 height 22
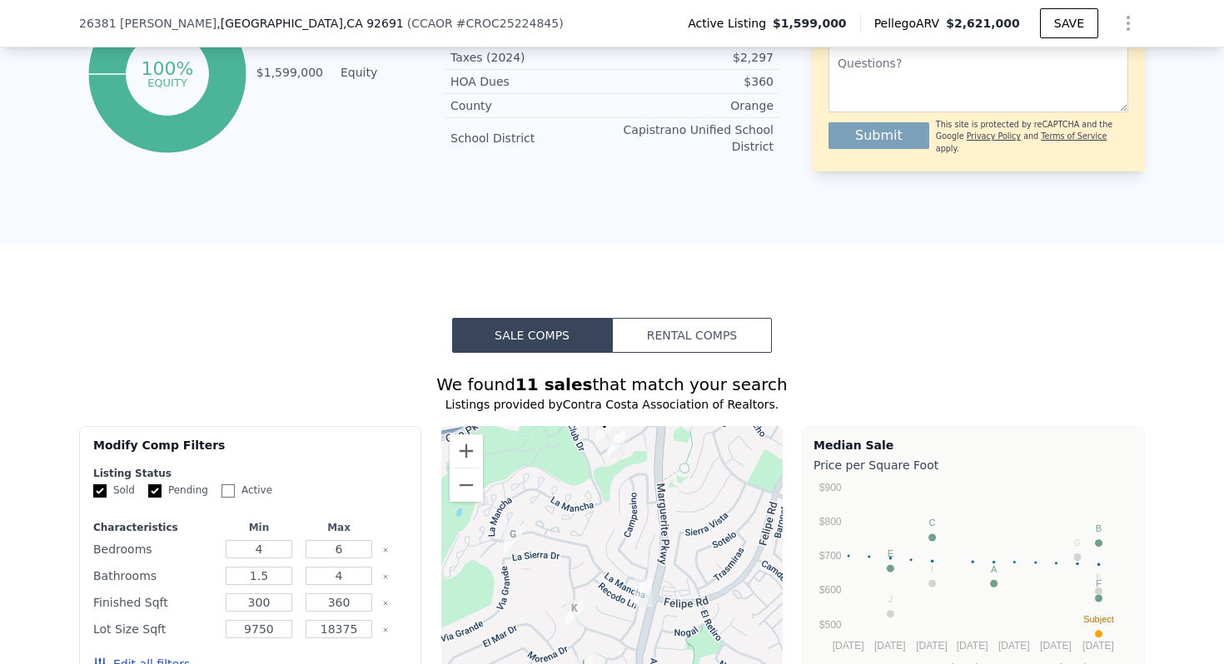
scroll to position [209, 0]
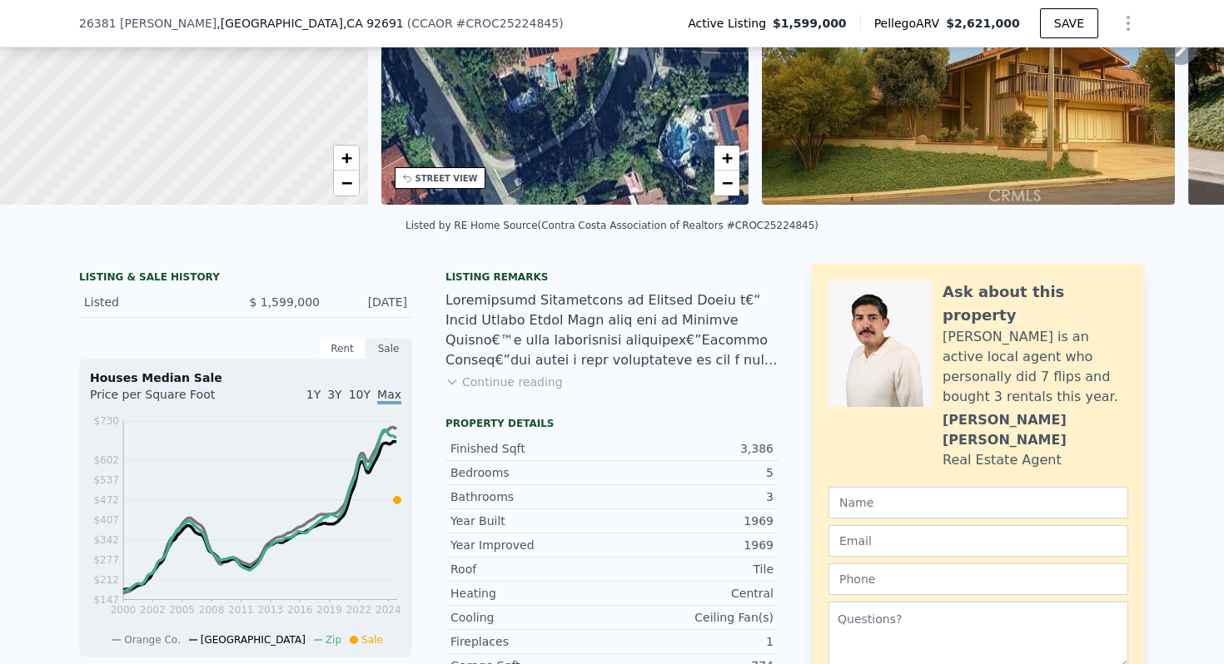
type input "$ 0"
